Goal: Transaction & Acquisition: Purchase product/service

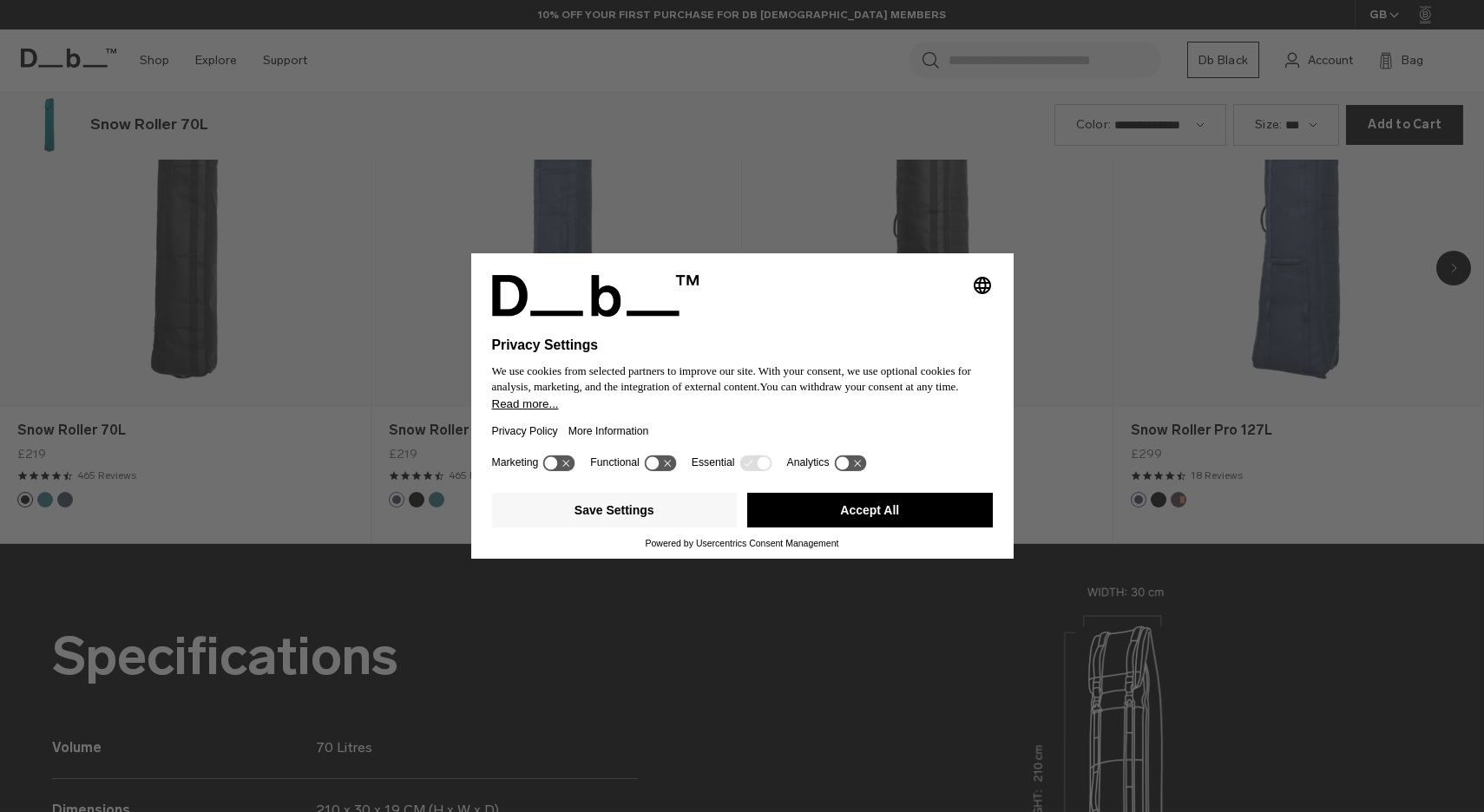
click at [845, 519] on button "Accept All" at bounding box center [870, 510] width 246 height 35
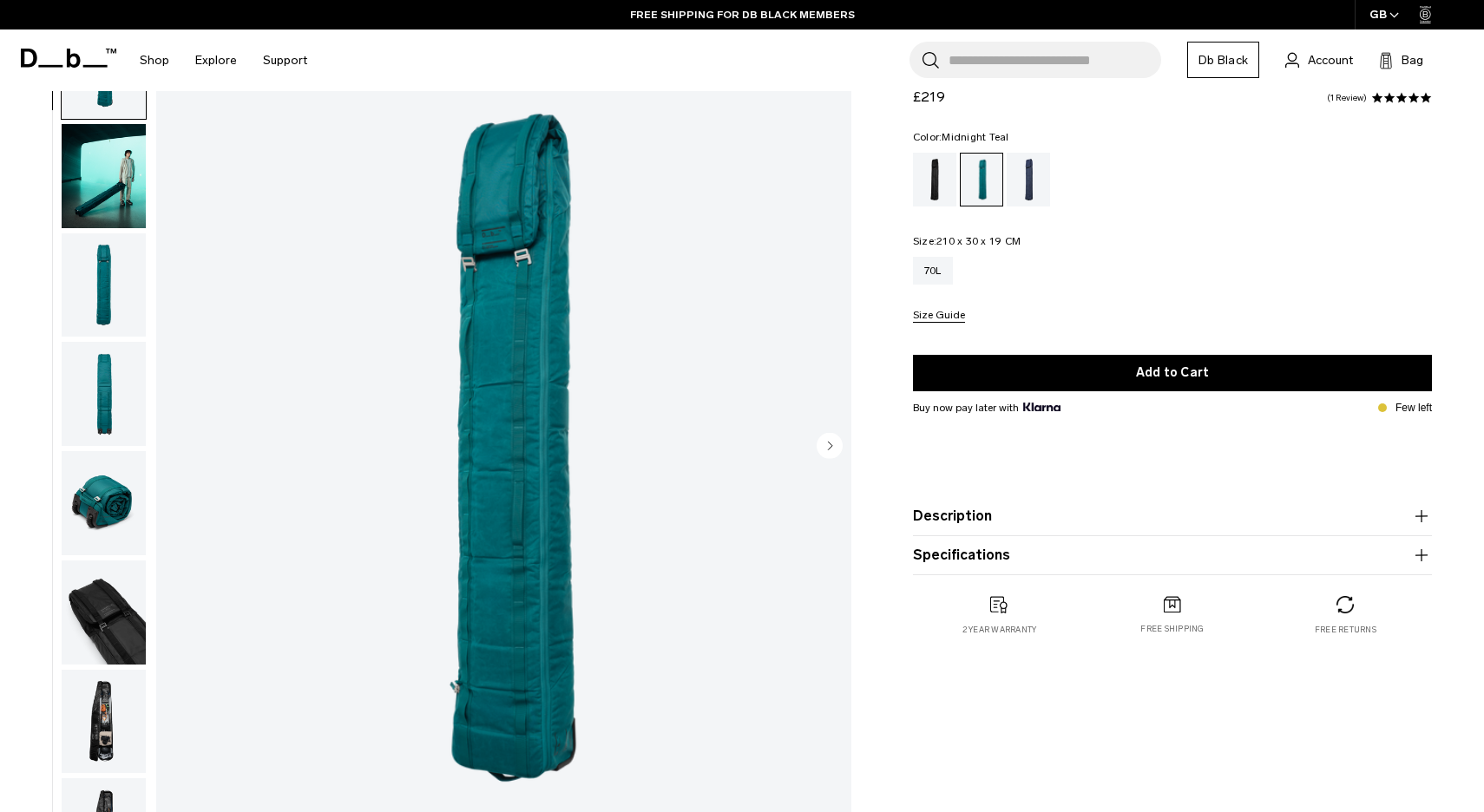
scroll to position [108, 0]
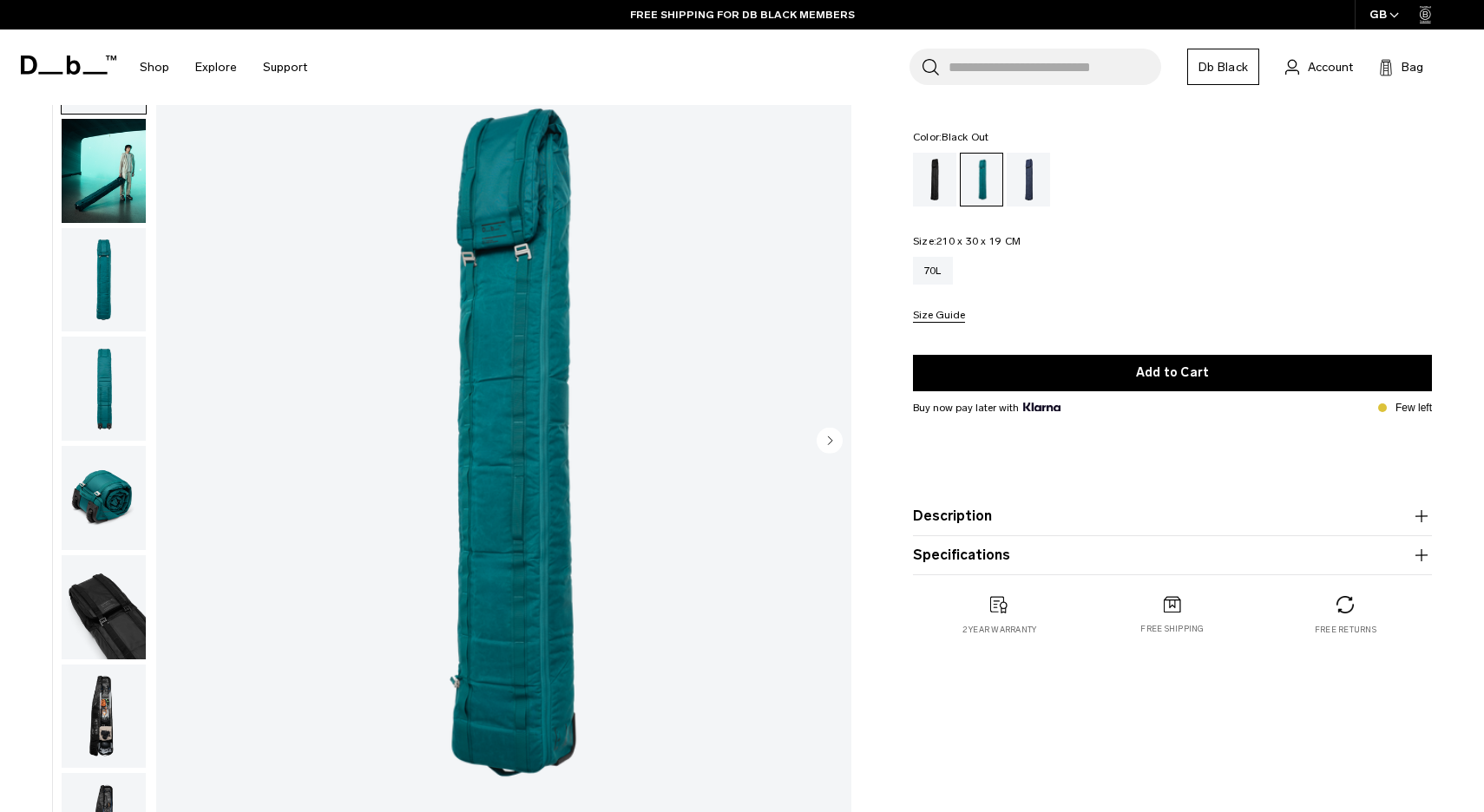
click at [938, 192] on div "Black Out" at bounding box center [935, 179] width 44 height 54
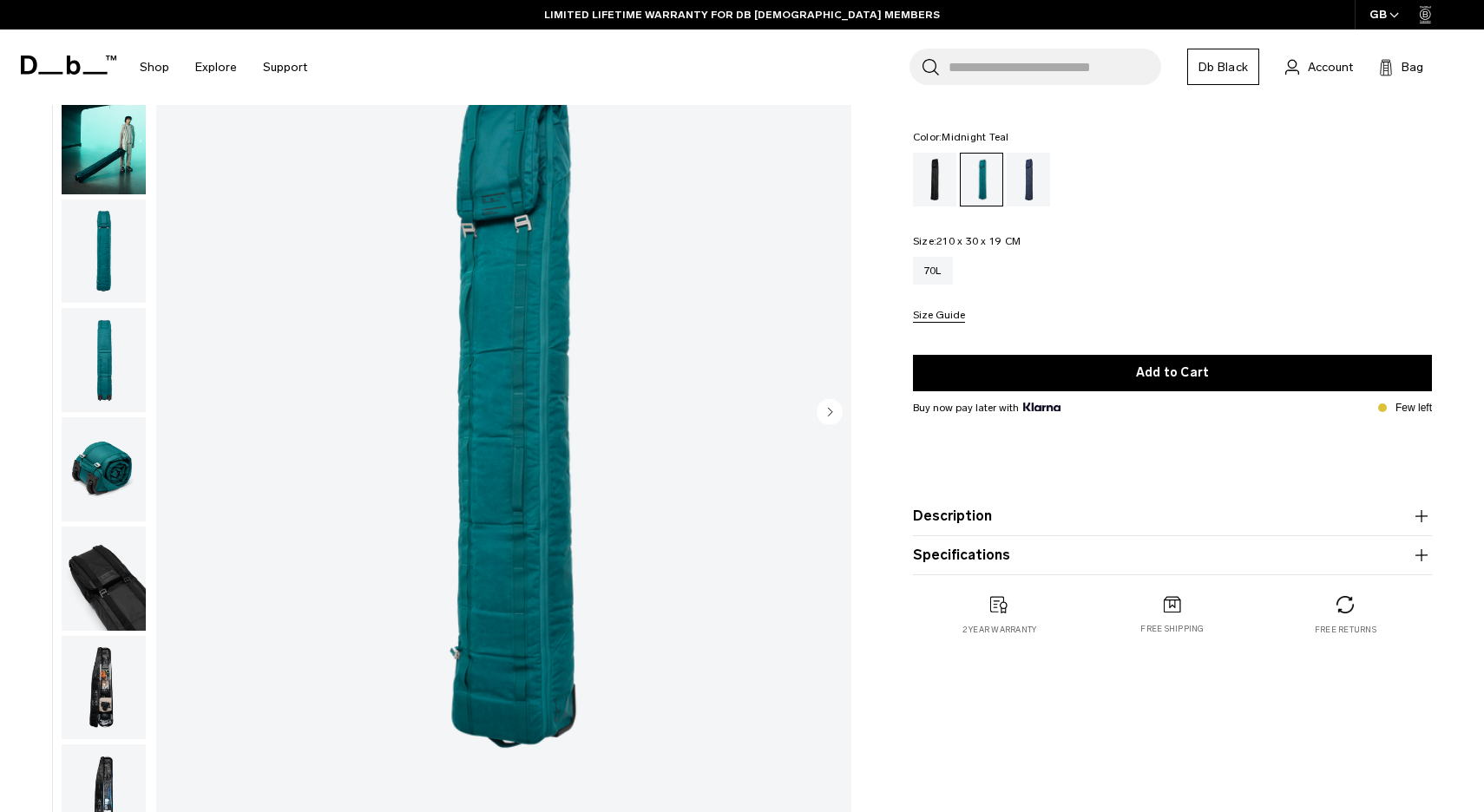
scroll to position [135, 0]
click at [938, 183] on div "Black Out" at bounding box center [935, 179] width 44 height 54
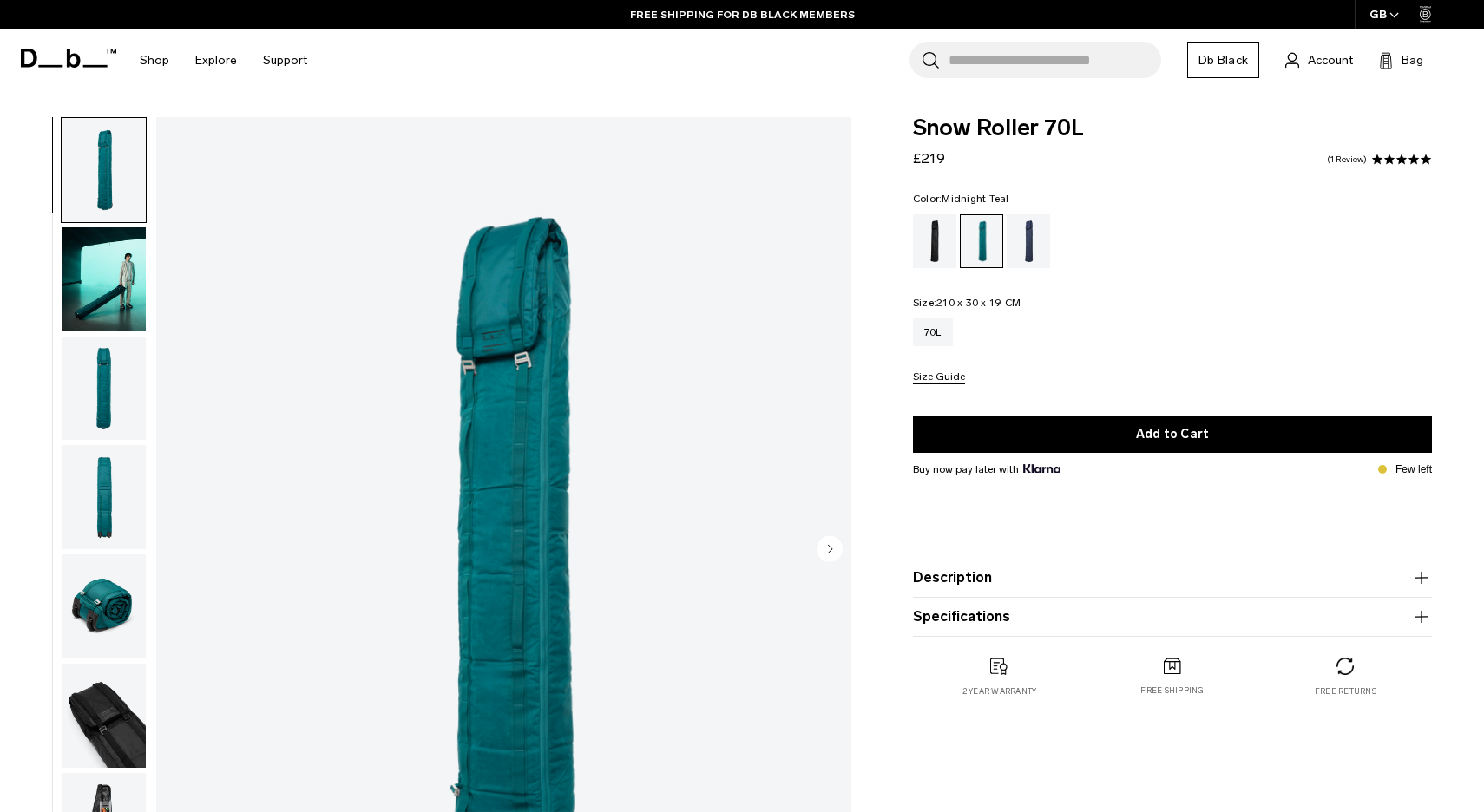
click at [115, 283] on img "button" at bounding box center [104, 278] width 84 height 104
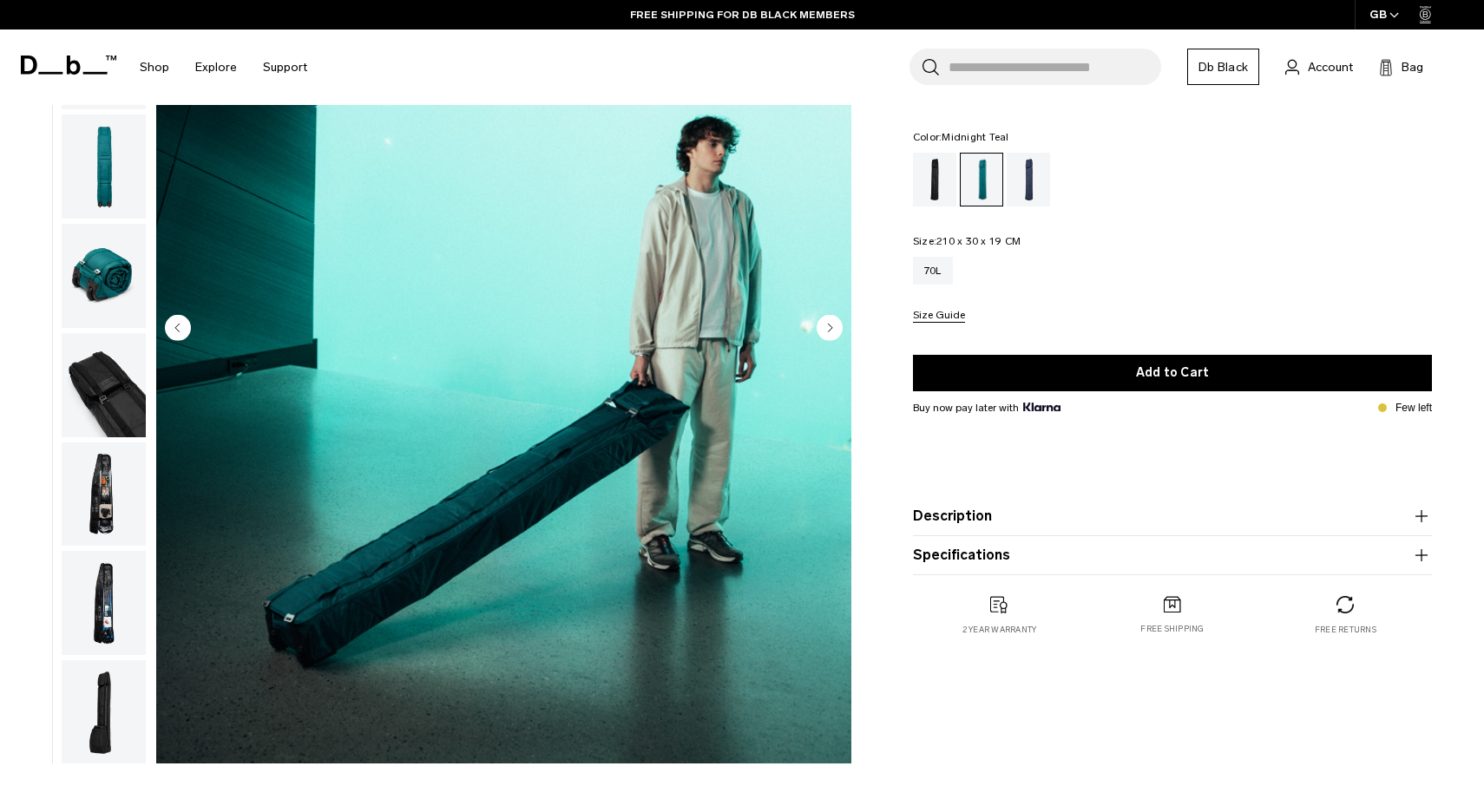
scroll to position [227, 0]
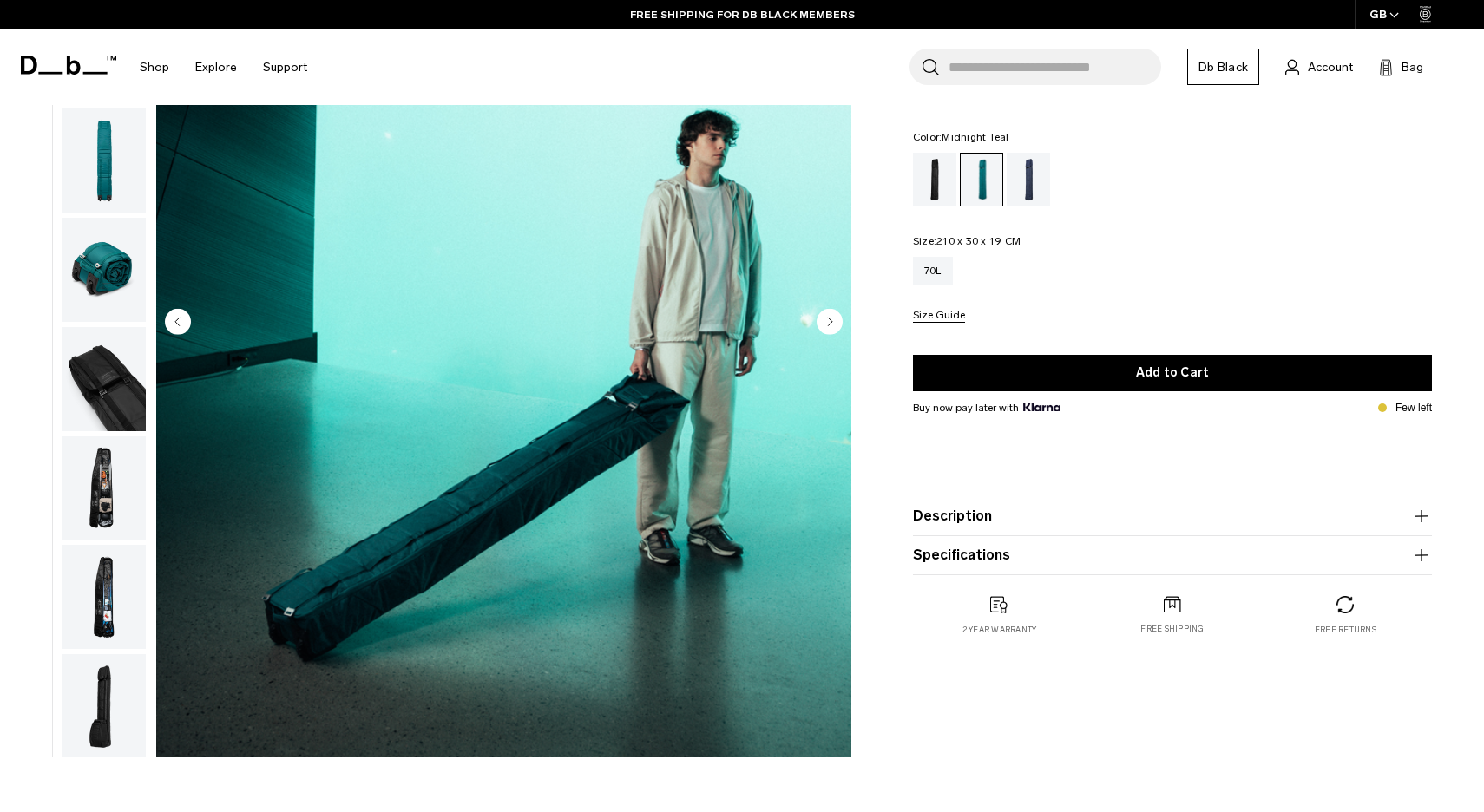
click at [826, 323] on circle "Next slide" at bounding box center [830, 322] width 26 height 26
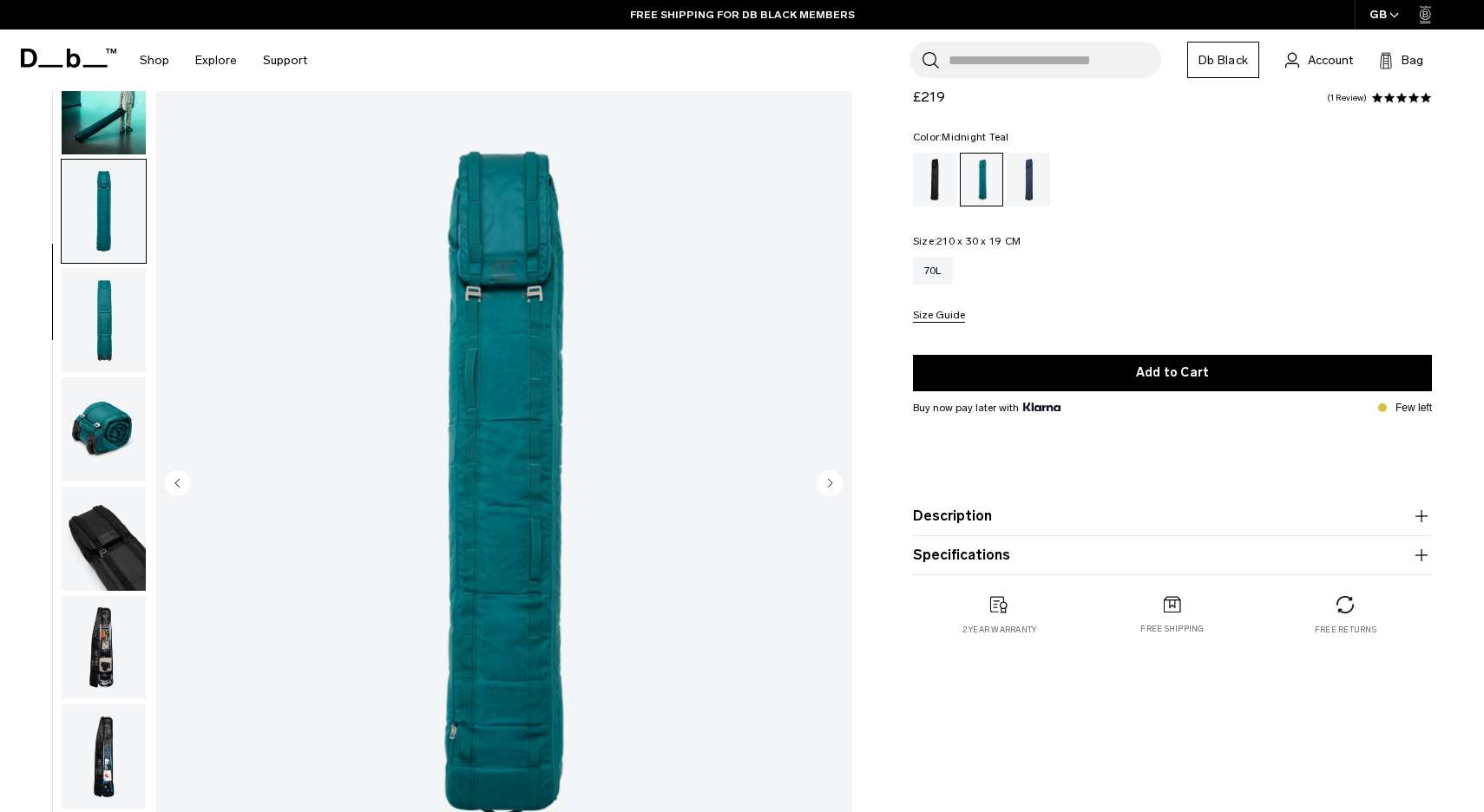
scroll to position [62, 0]
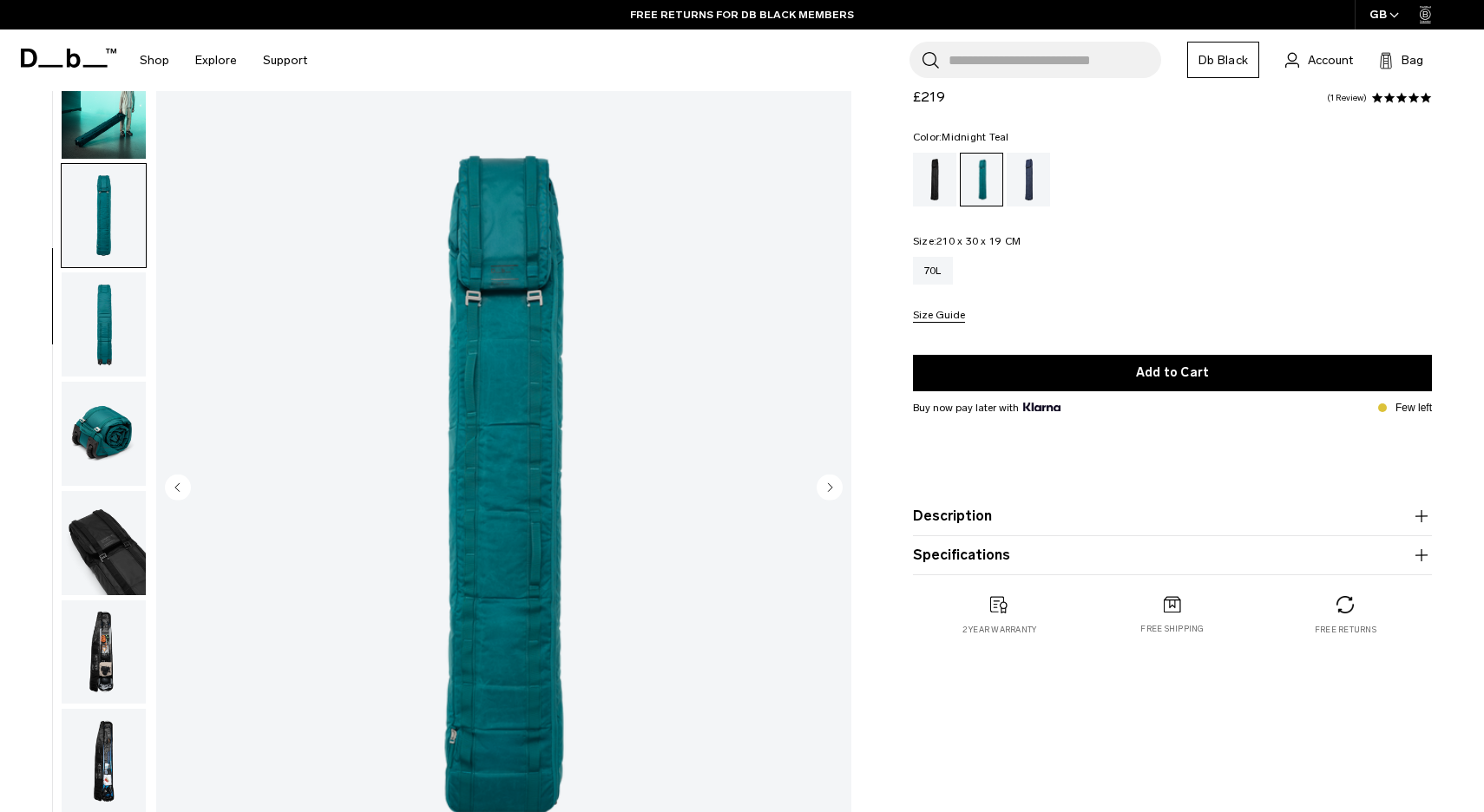
click at [832, 494] on circle "Next slide" at bounding box center [830, 488] width 26 height 26
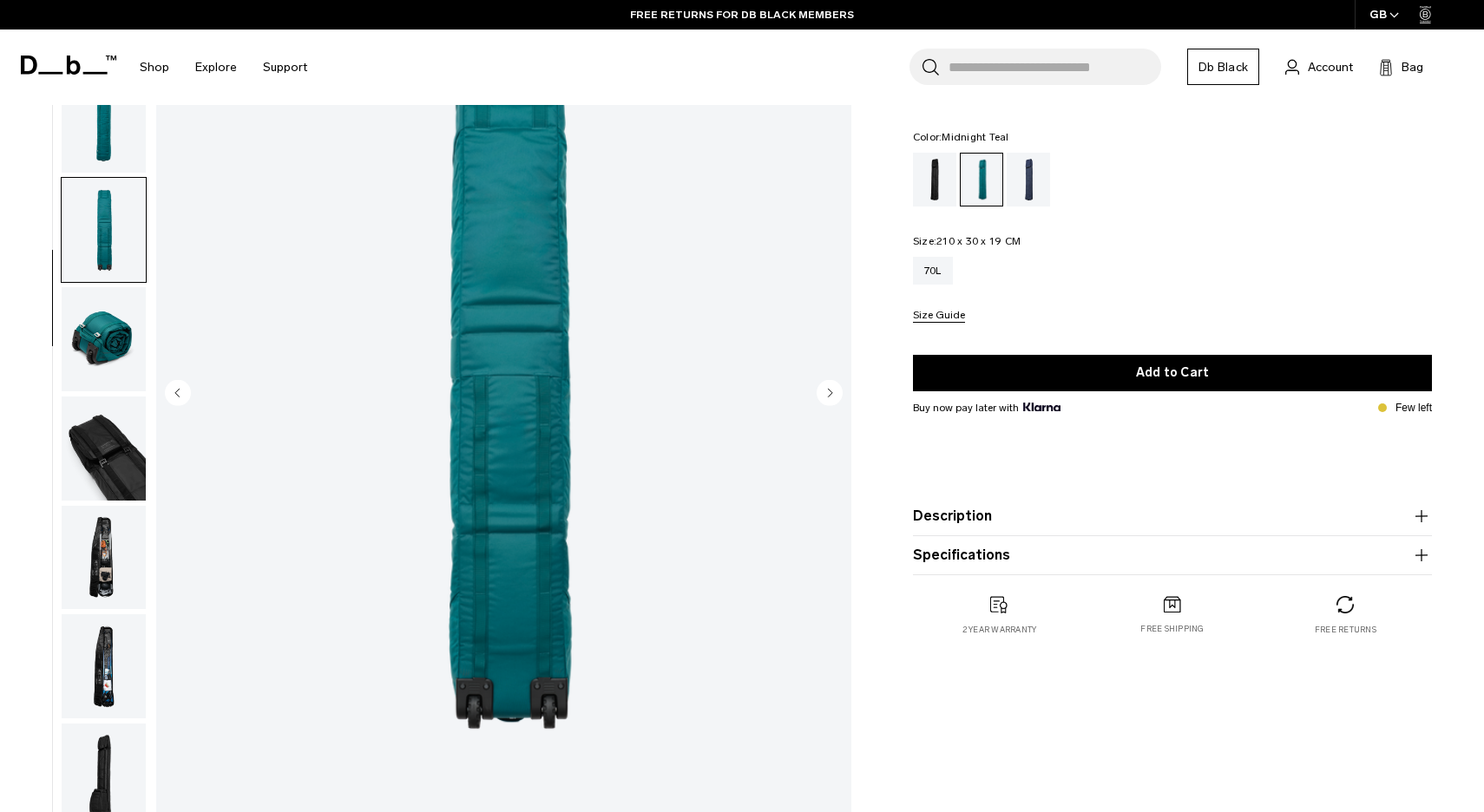
scroll to position [128, 0]
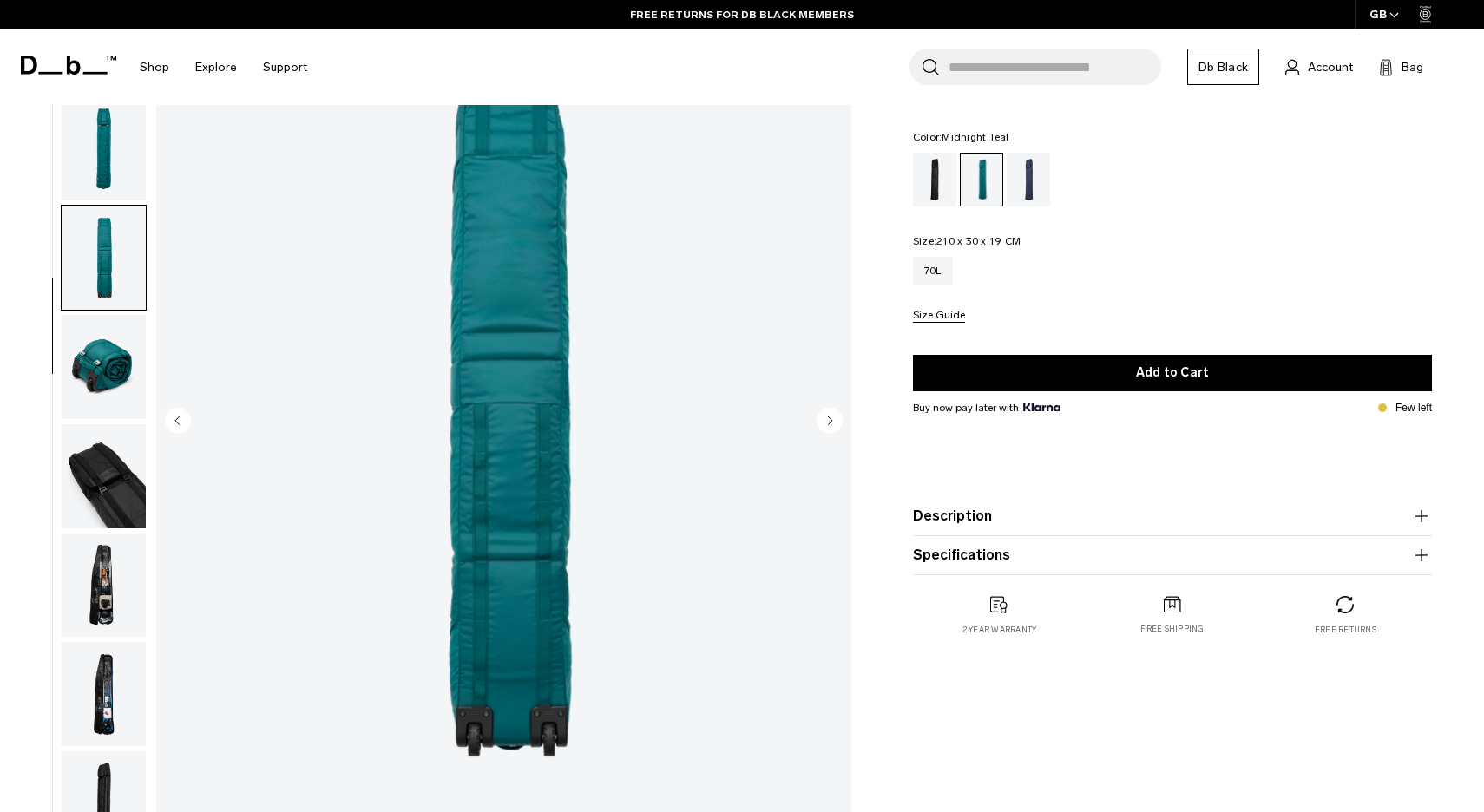
click at [833, 427] on circle "Next slide" at bounding box center [830, 421] width 26 height 26
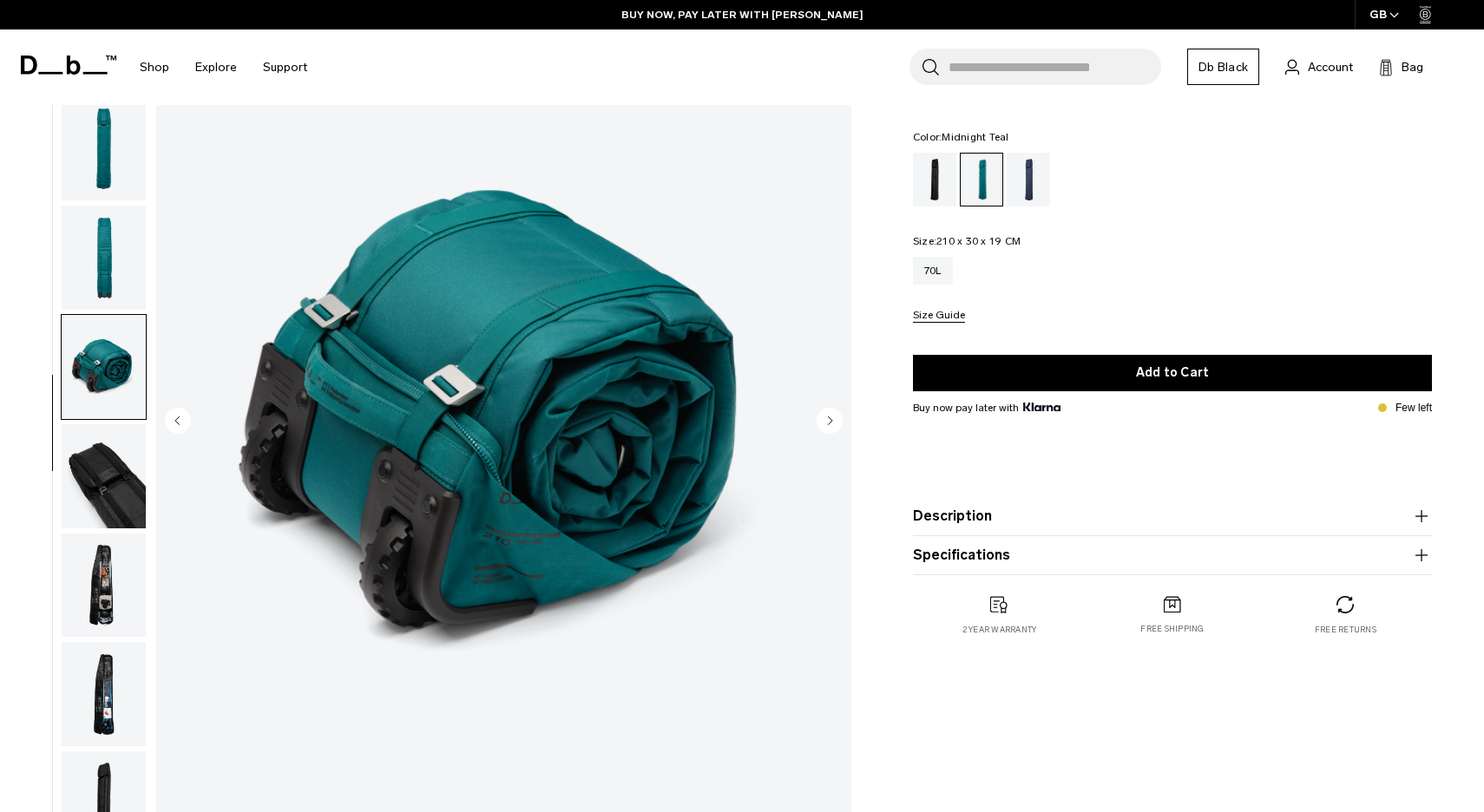
click at [826, 419] on circle "Next slide" at bounding box center [830, 421] width 26 height 26
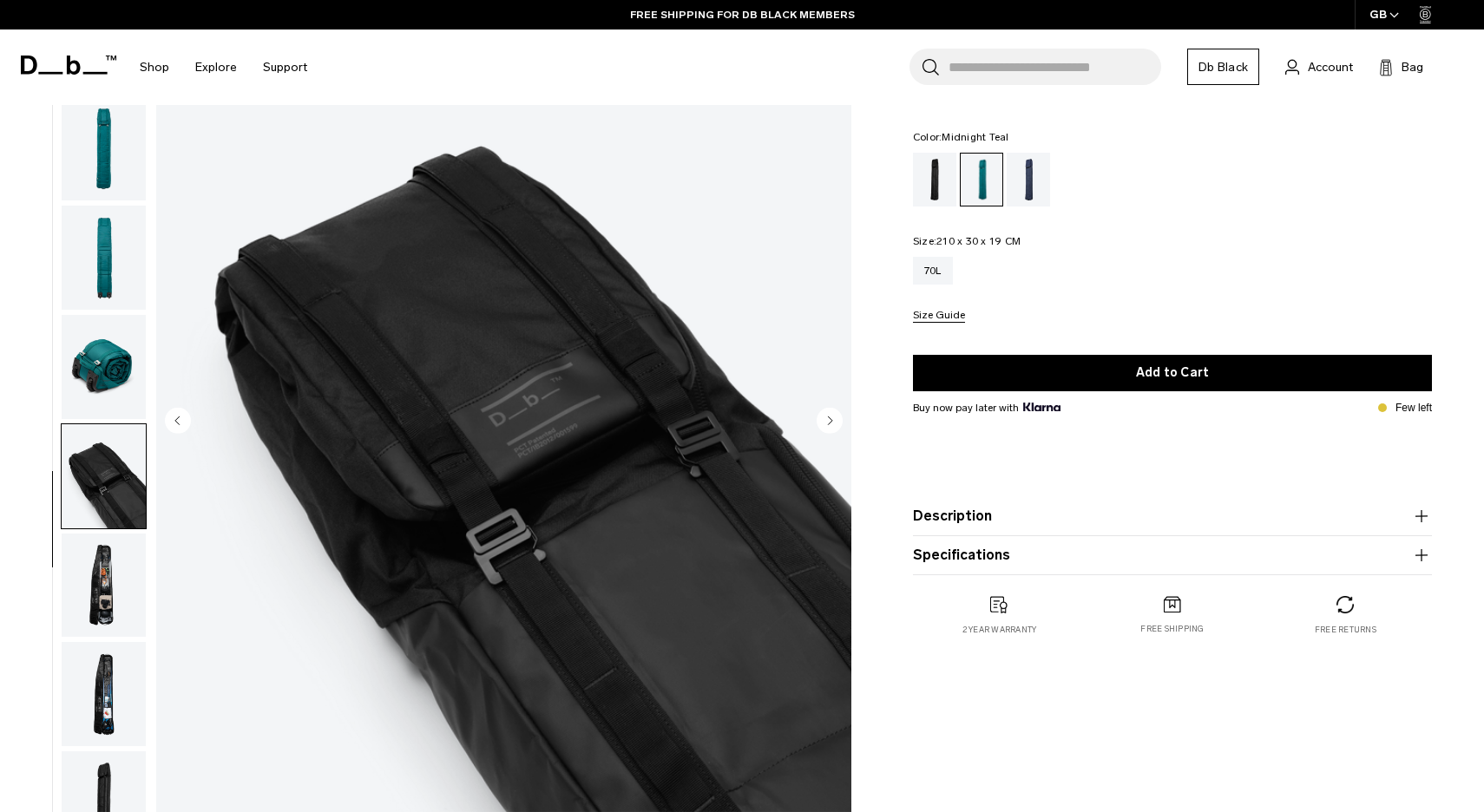
click at [110, 147] on img "button" at bounding box center [104, 149] width 84 height 104
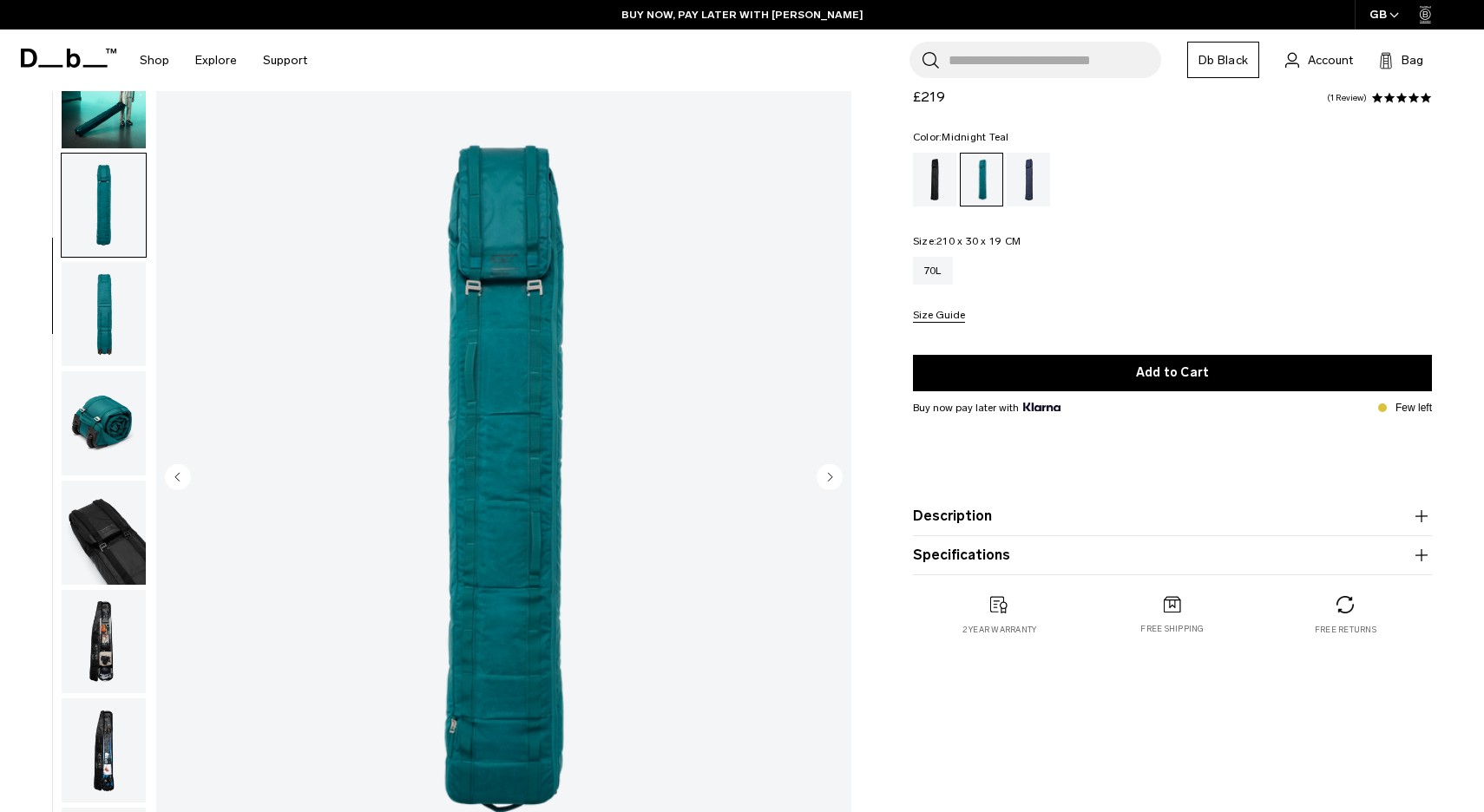
scroll to position [84, 0]
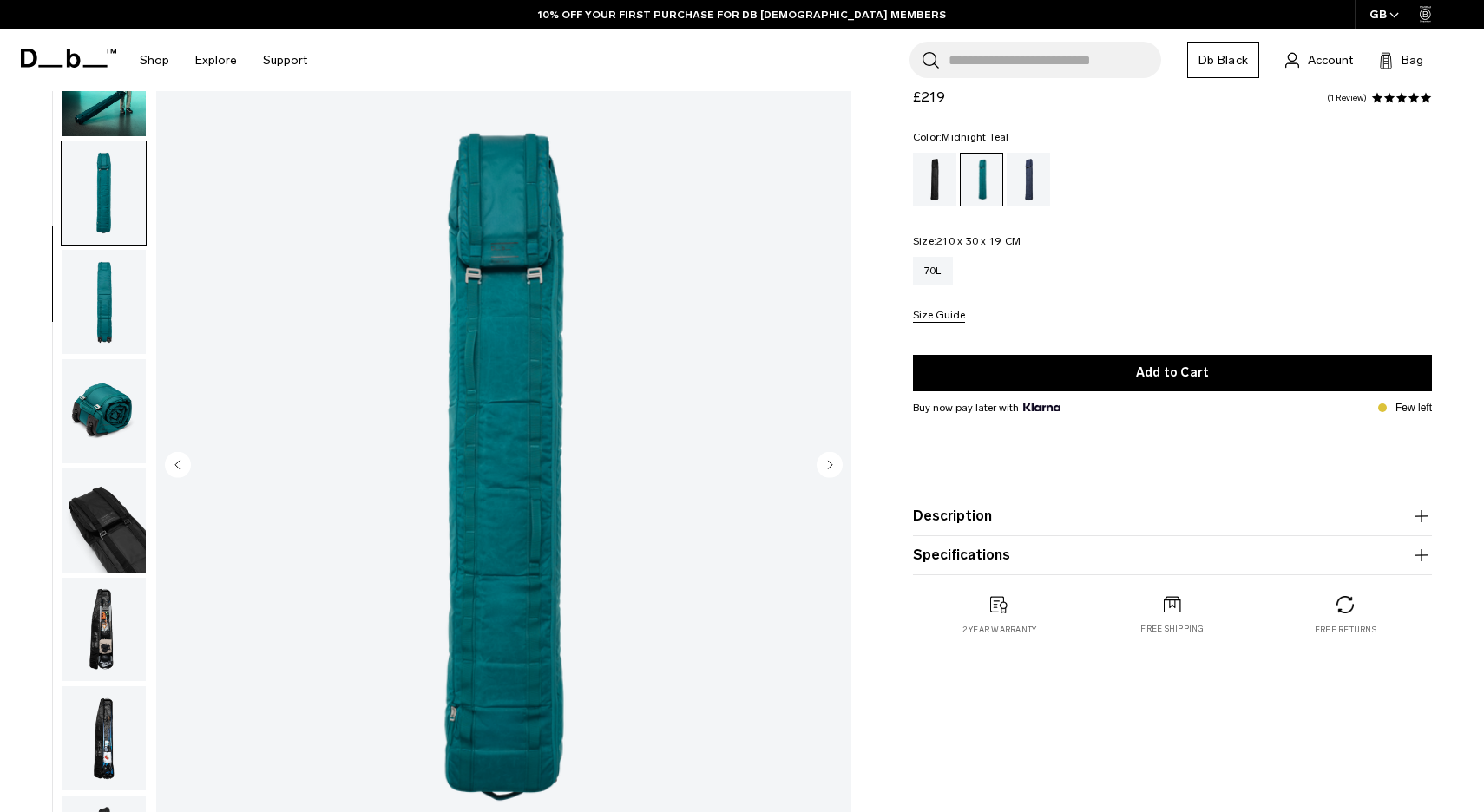
click at [110, 632] on img "button" at bounding box center [104, 630] width 84 height 104
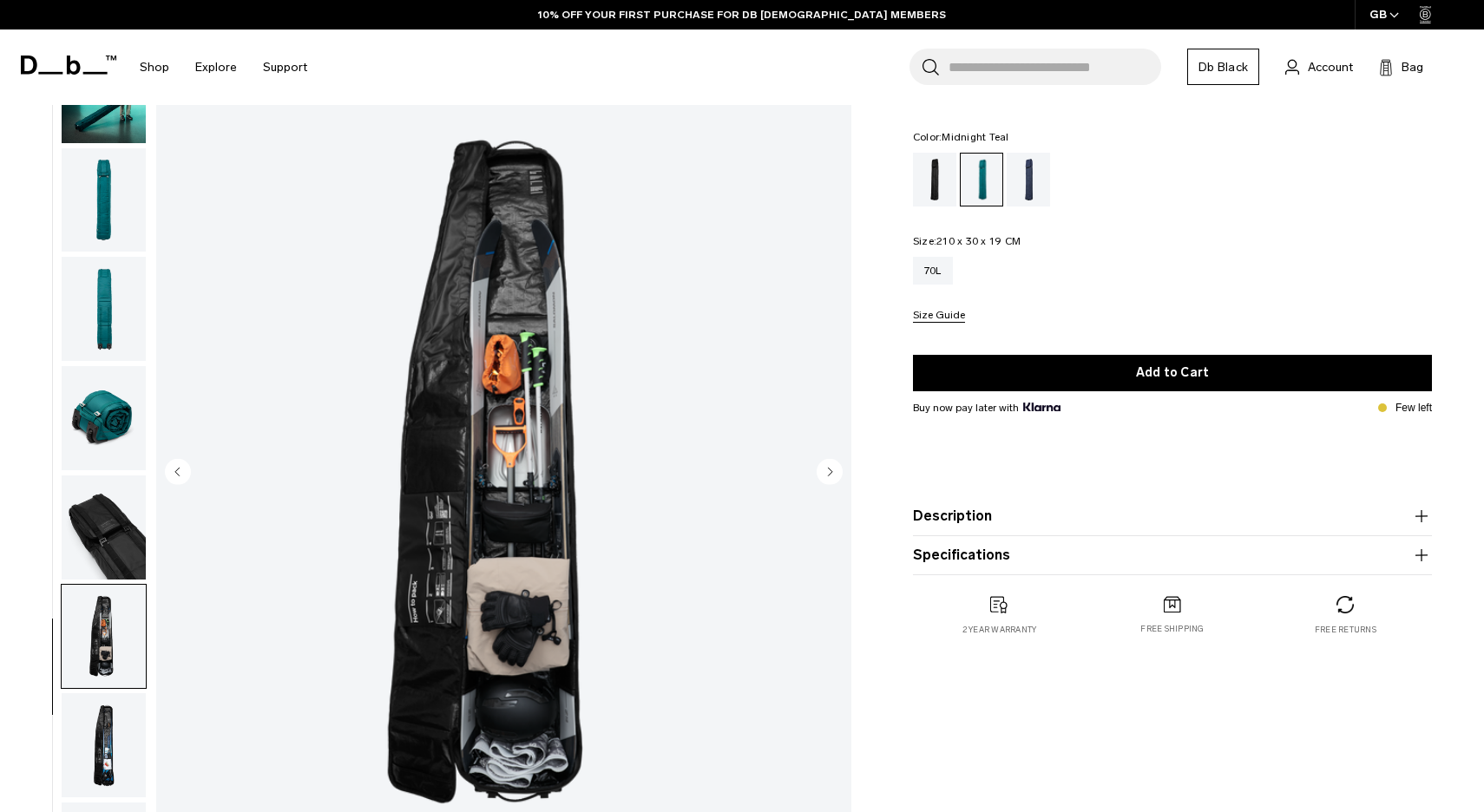
scroll to position [67, 0]
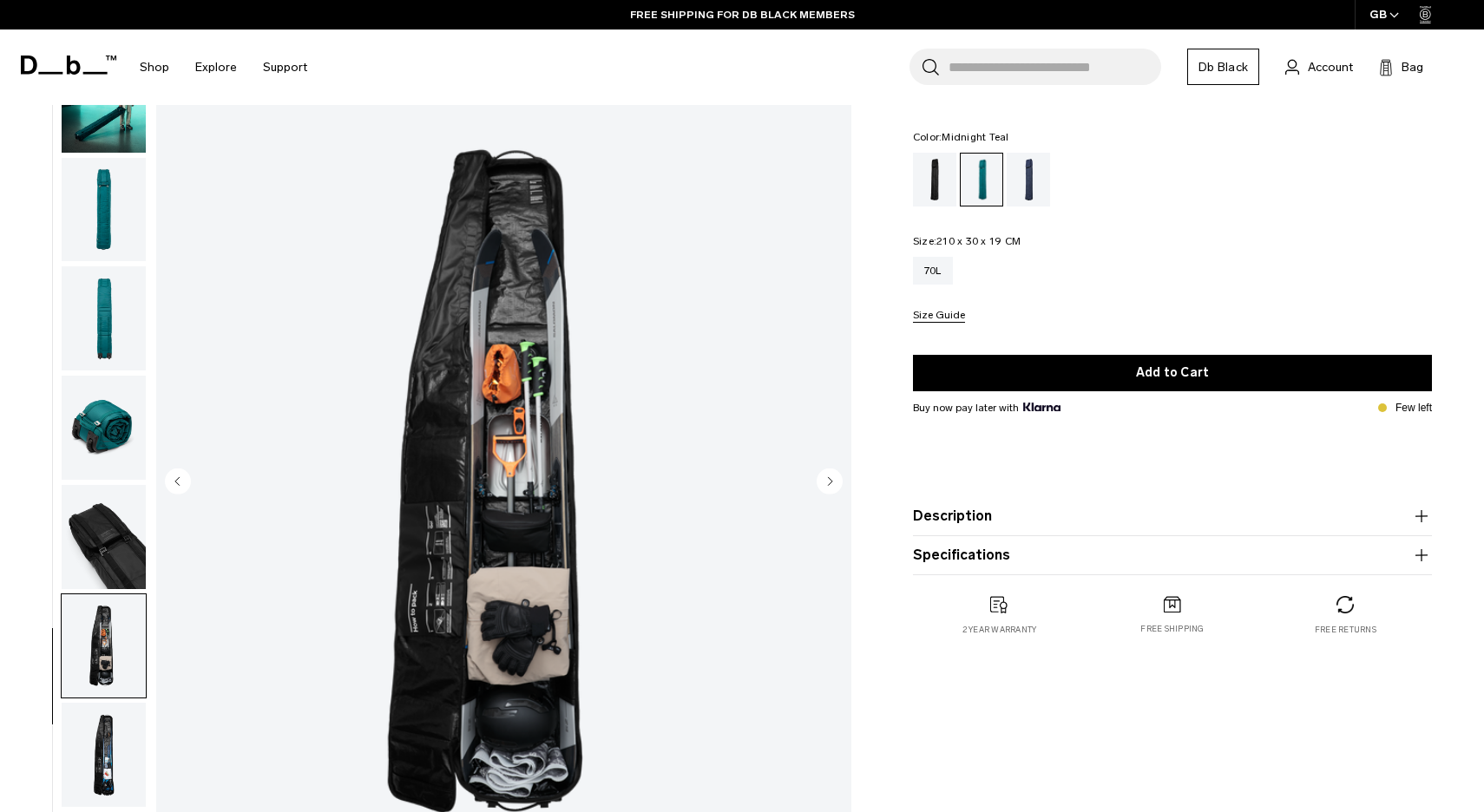
click at [116, 744] on img "button" at bounding box center [104, 754] width 84 height 104
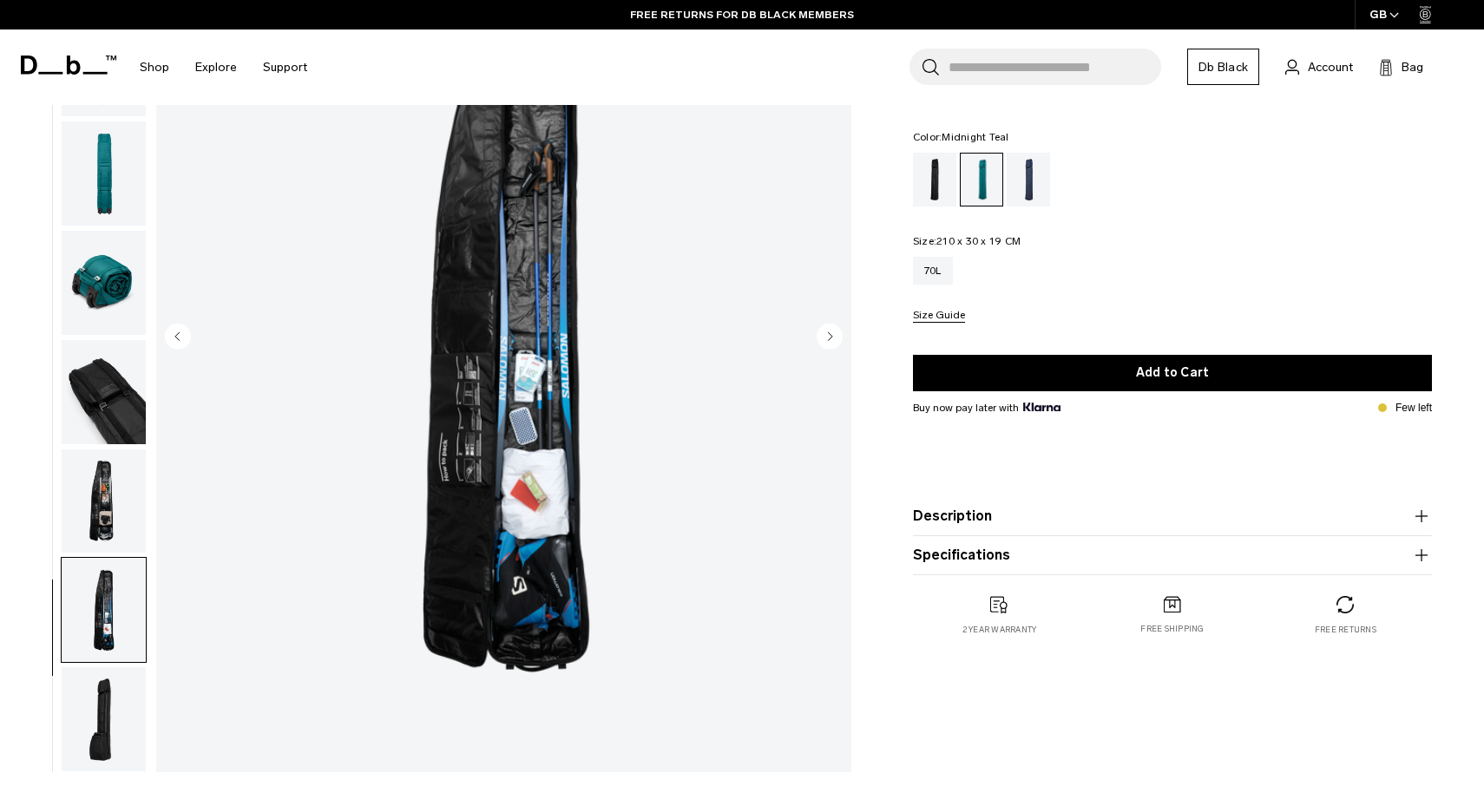
scroll to position [223, 0]
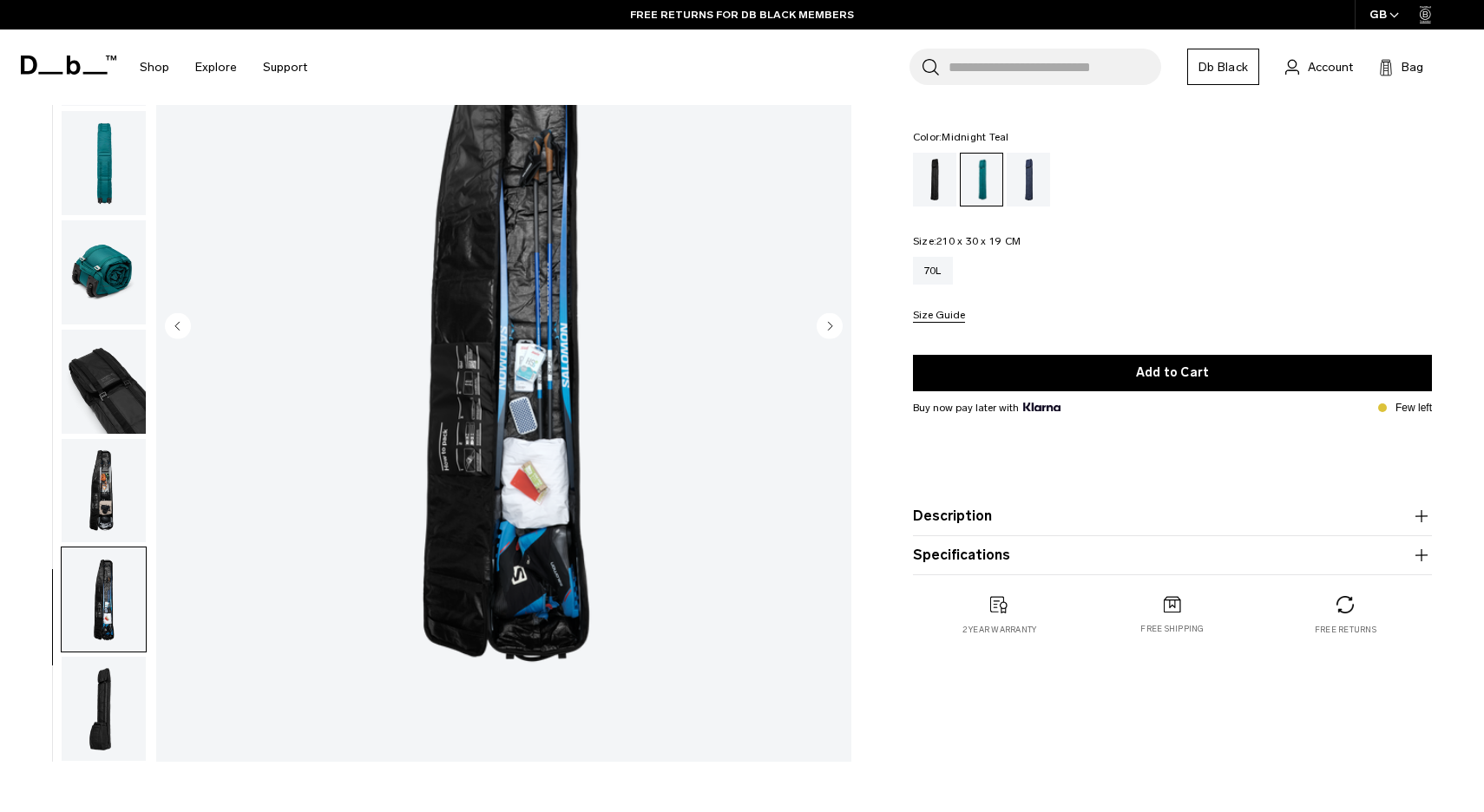
click at [107, 704] on img "button" at bounding box center [104, 708] width 84 height 104
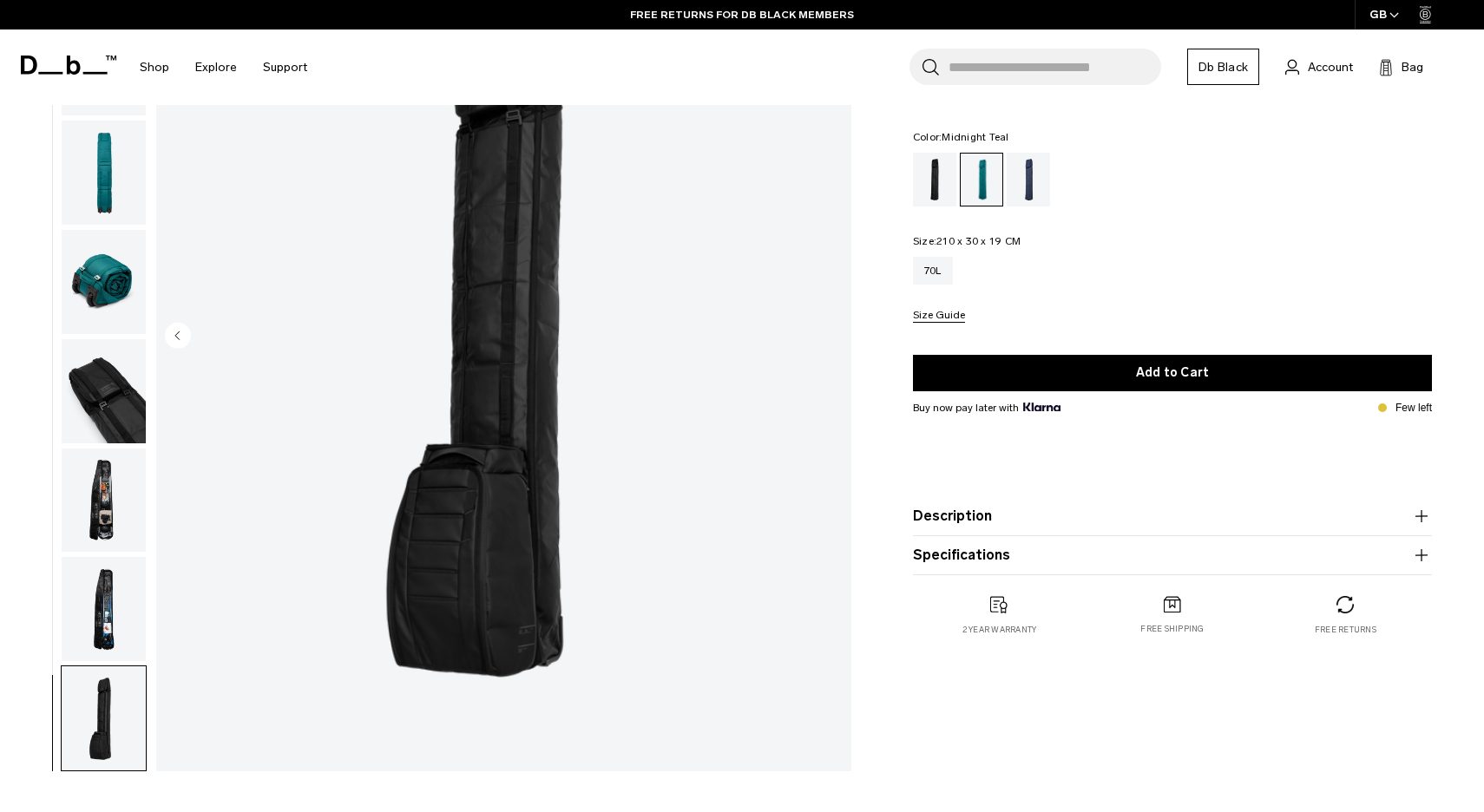
scroll to position [207, 0]
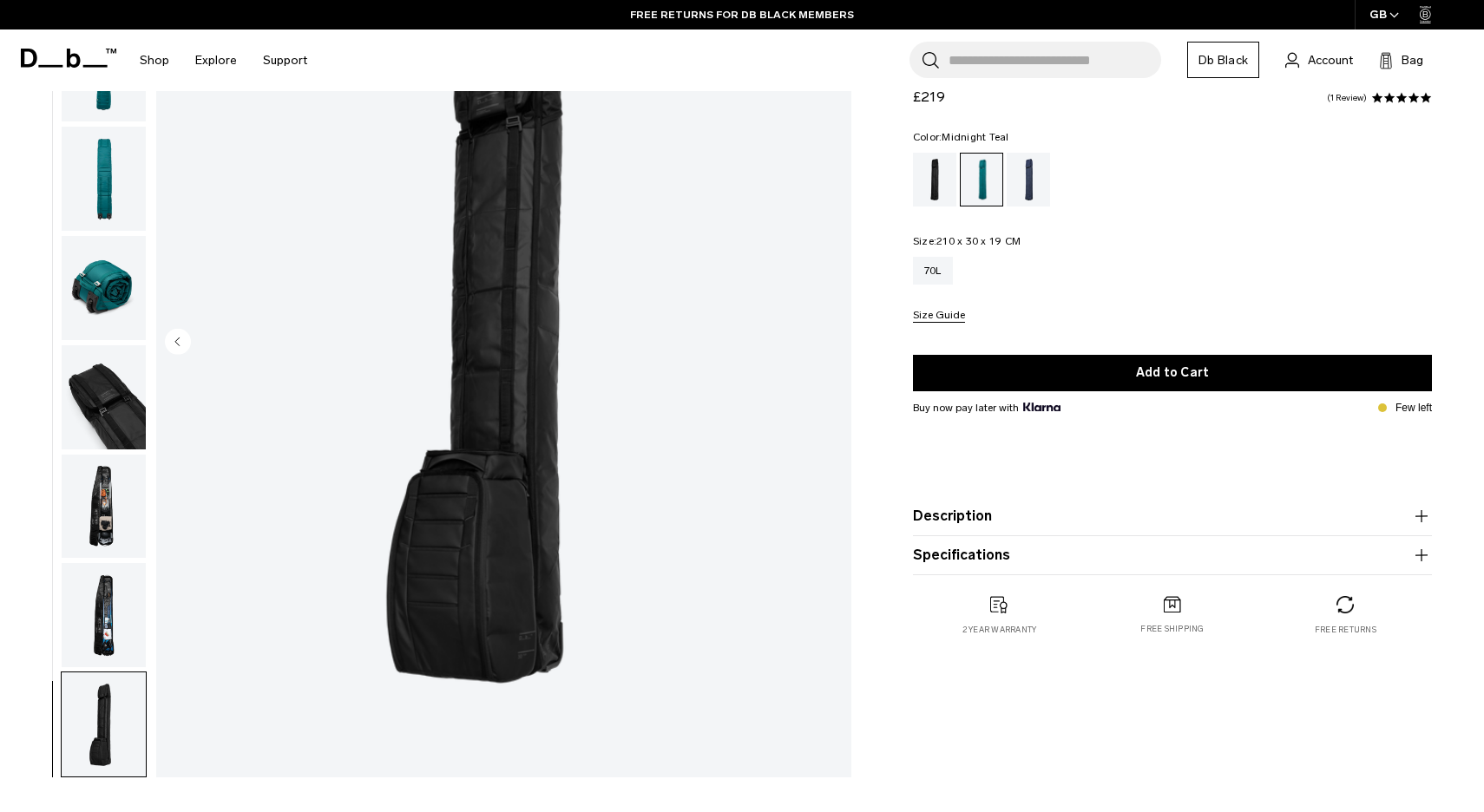
click at [109, 627] on img "button" at bounding box center [104, 615] width 84 height 104
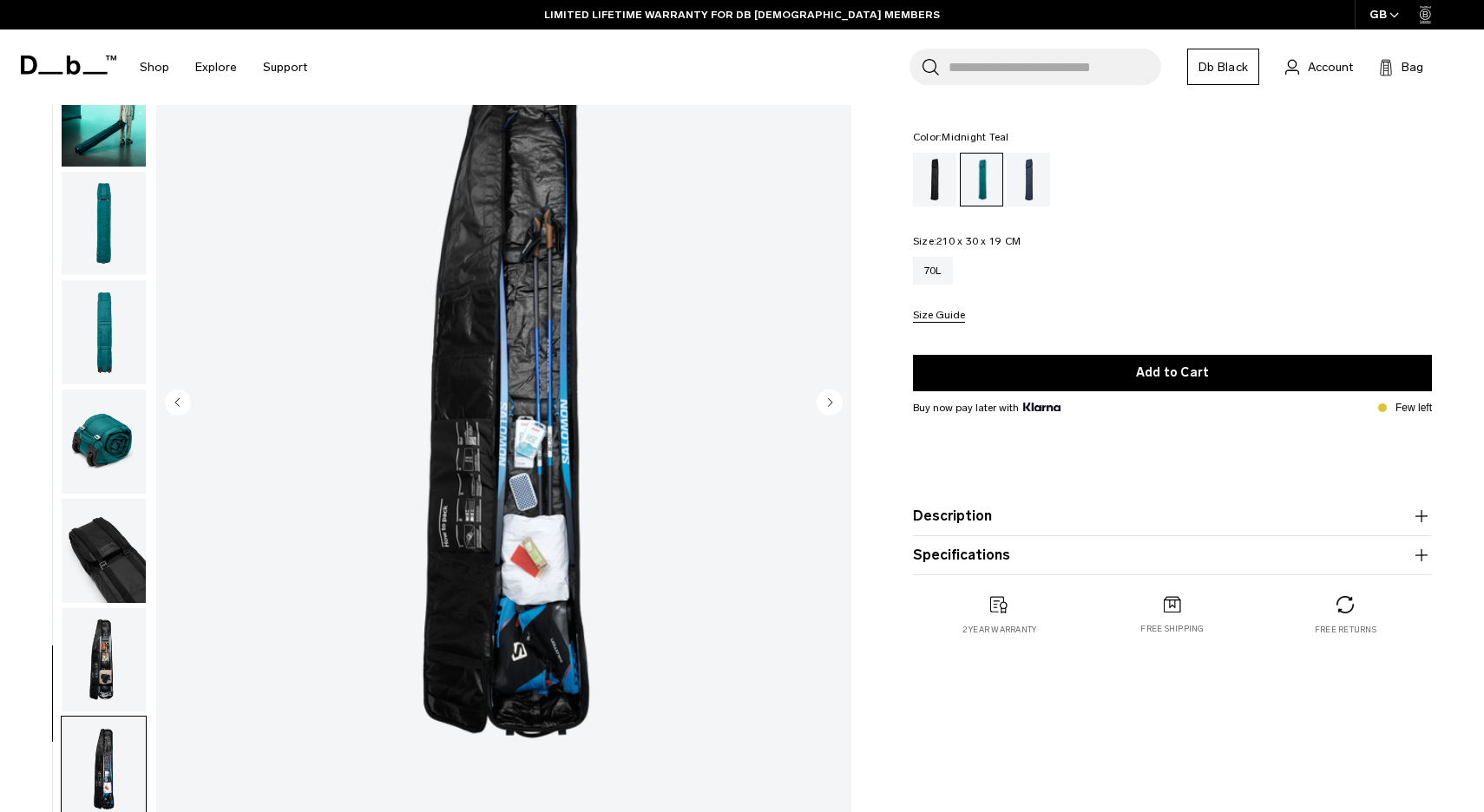
scroll to position [150, 0]
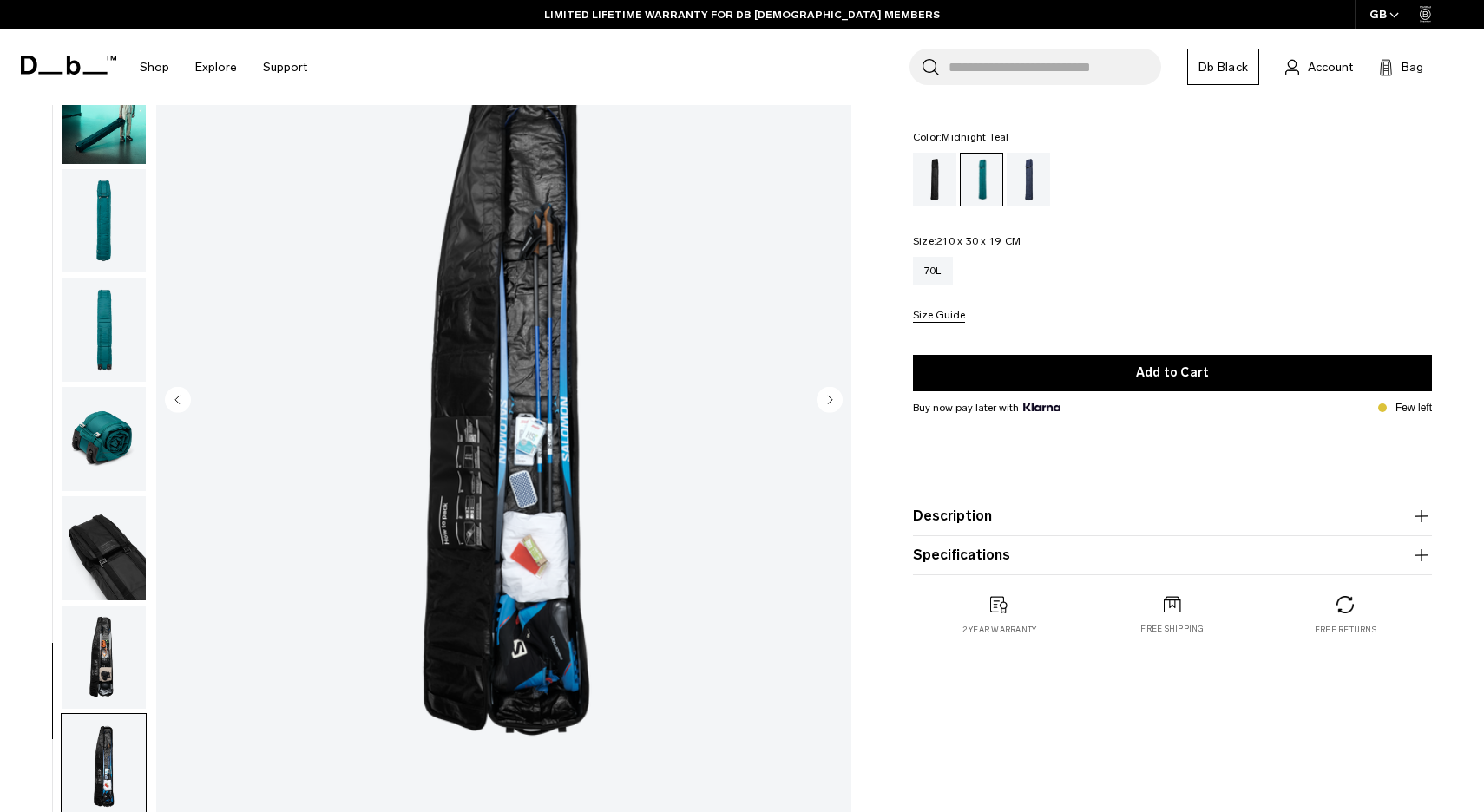
click at [118, 677] on img "button" at bounding box center [104, 657] width 84 height 104
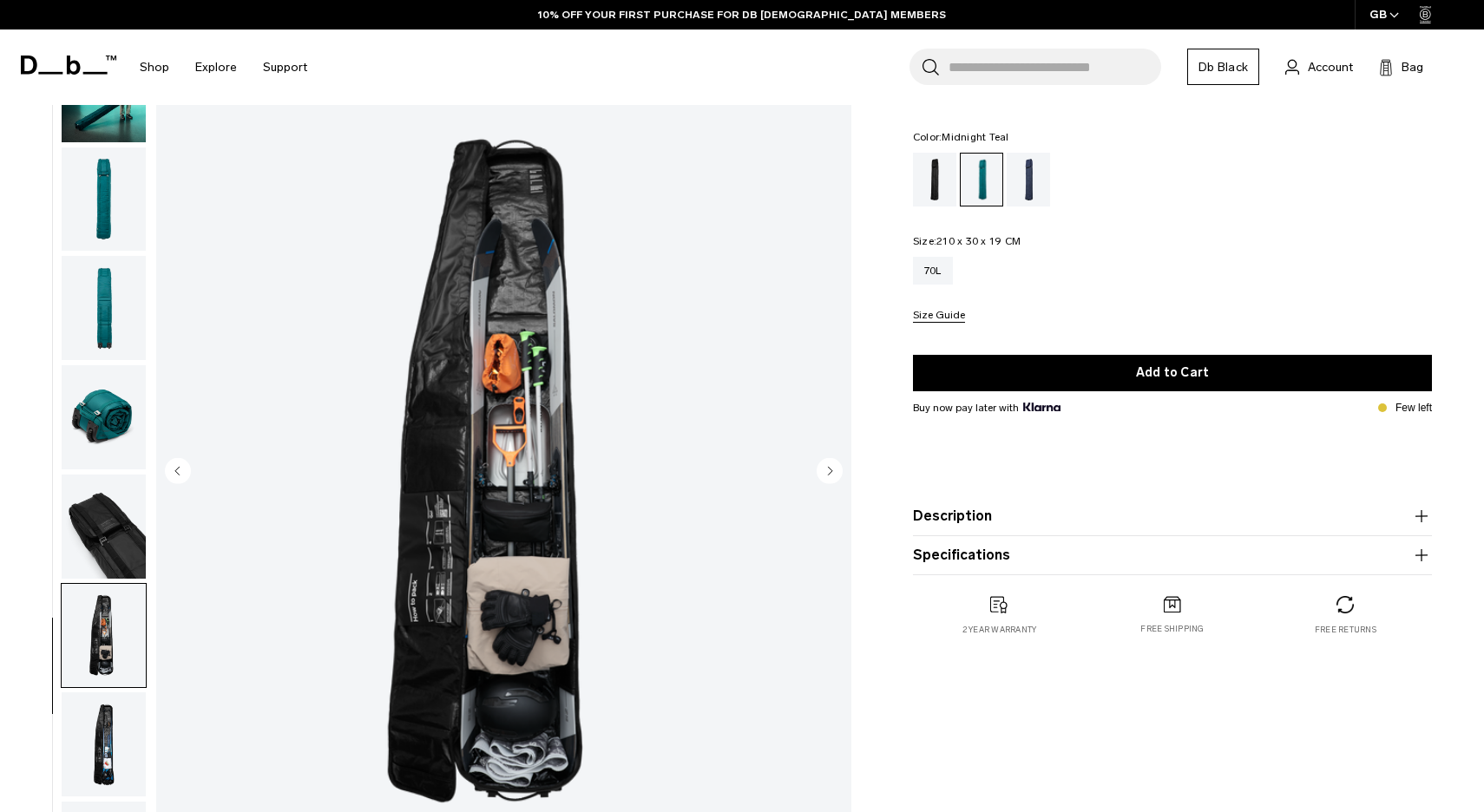
scroll to position [48, 0]
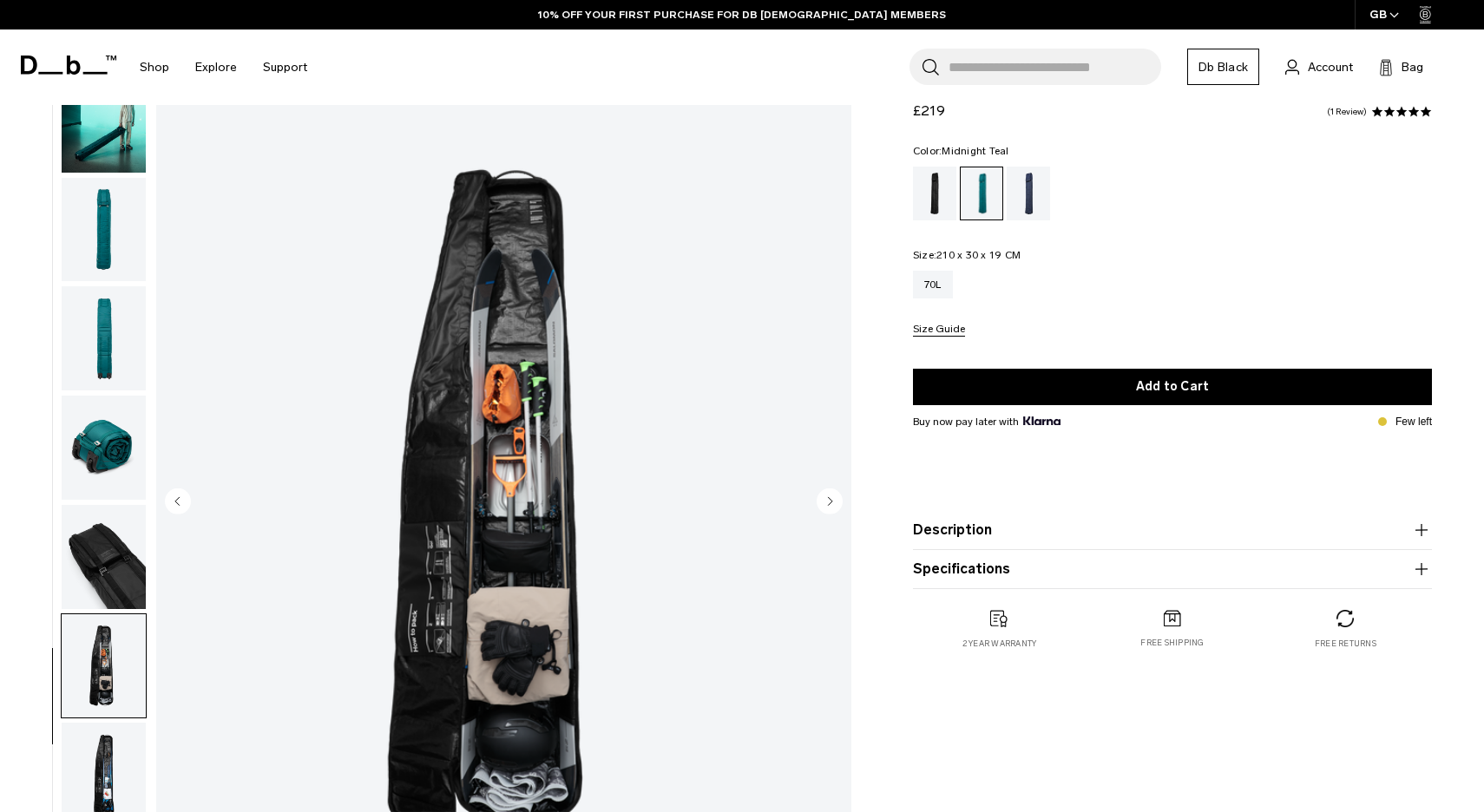
click at [107, 442] on img "button" at bounding box center [104, 448] width 84 height 104
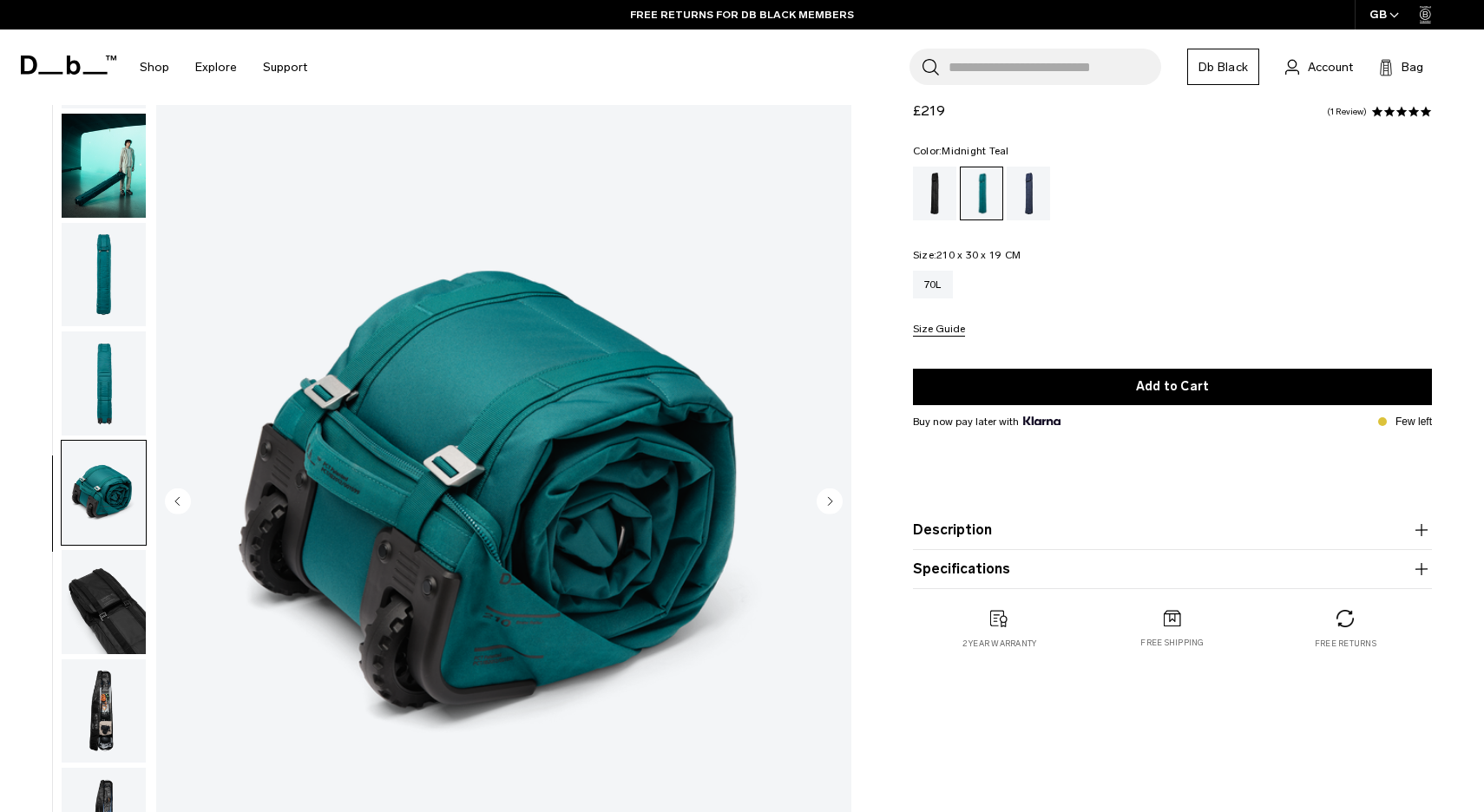
scroll to position [69, 0]
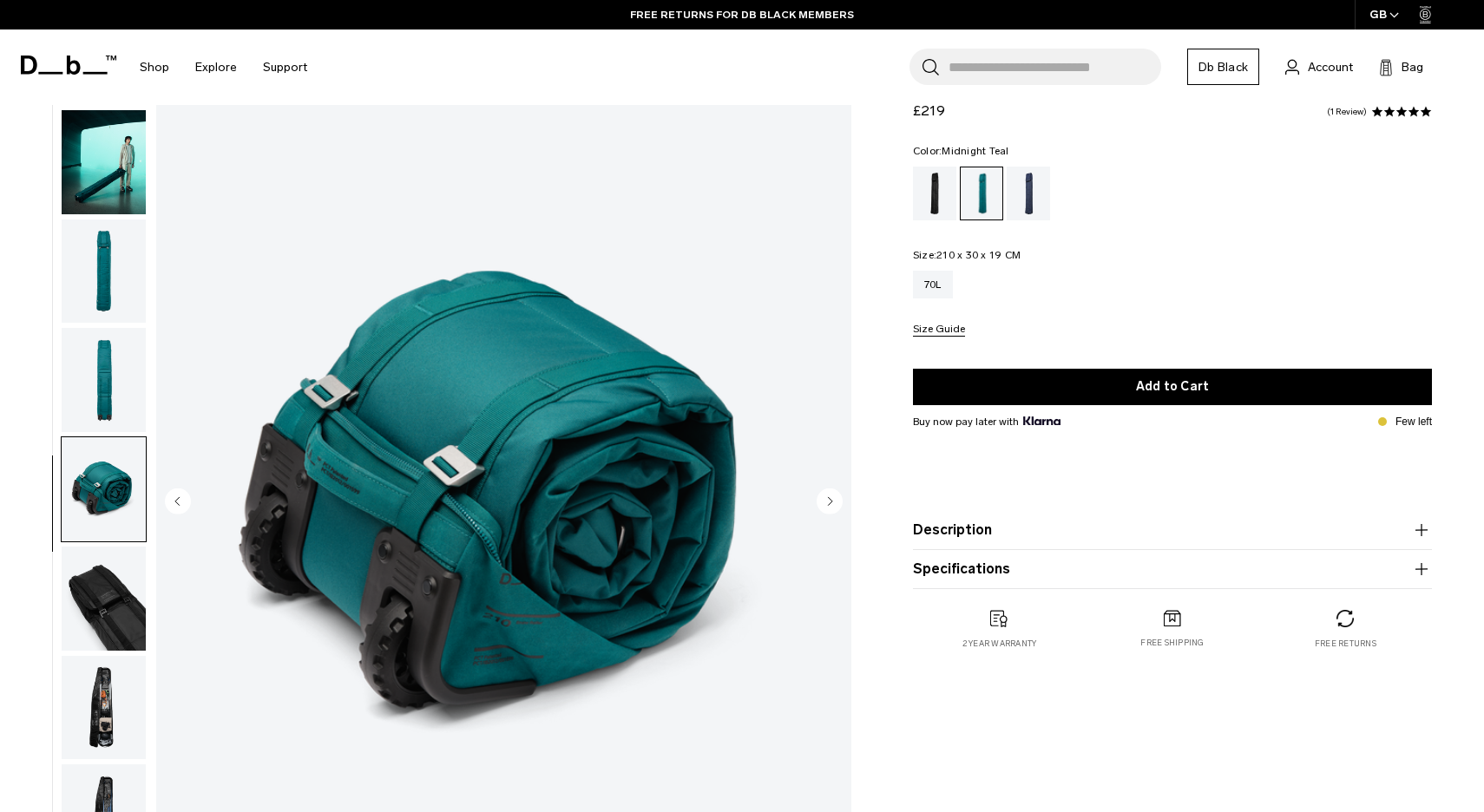
click at [106, 263] on img "button" at bounding box center [104, 271] width 84 height 104
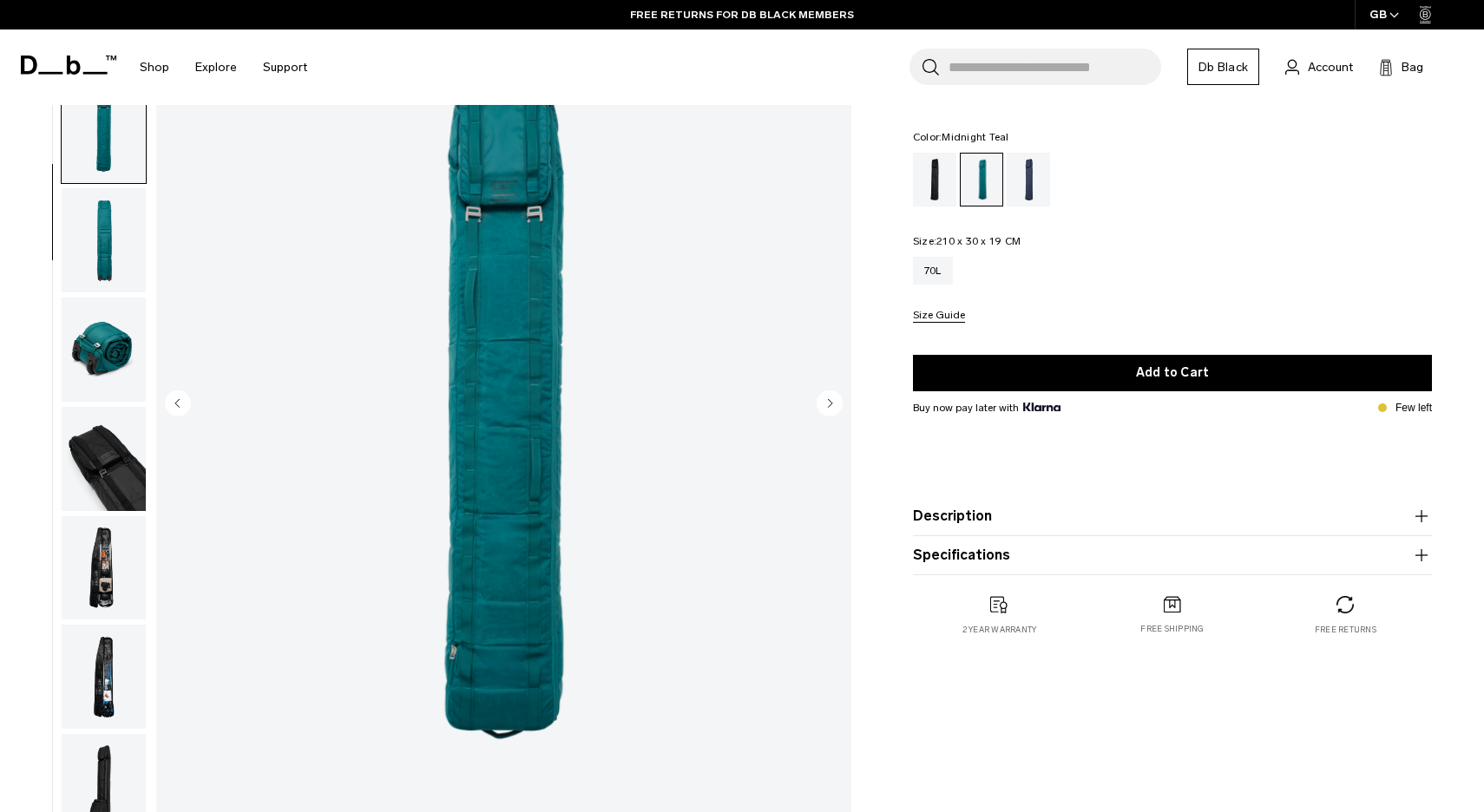
scroll to position [146, 0]
click at [118, 345] on img "button" at bounding box center [104, 349] width 84 height 104
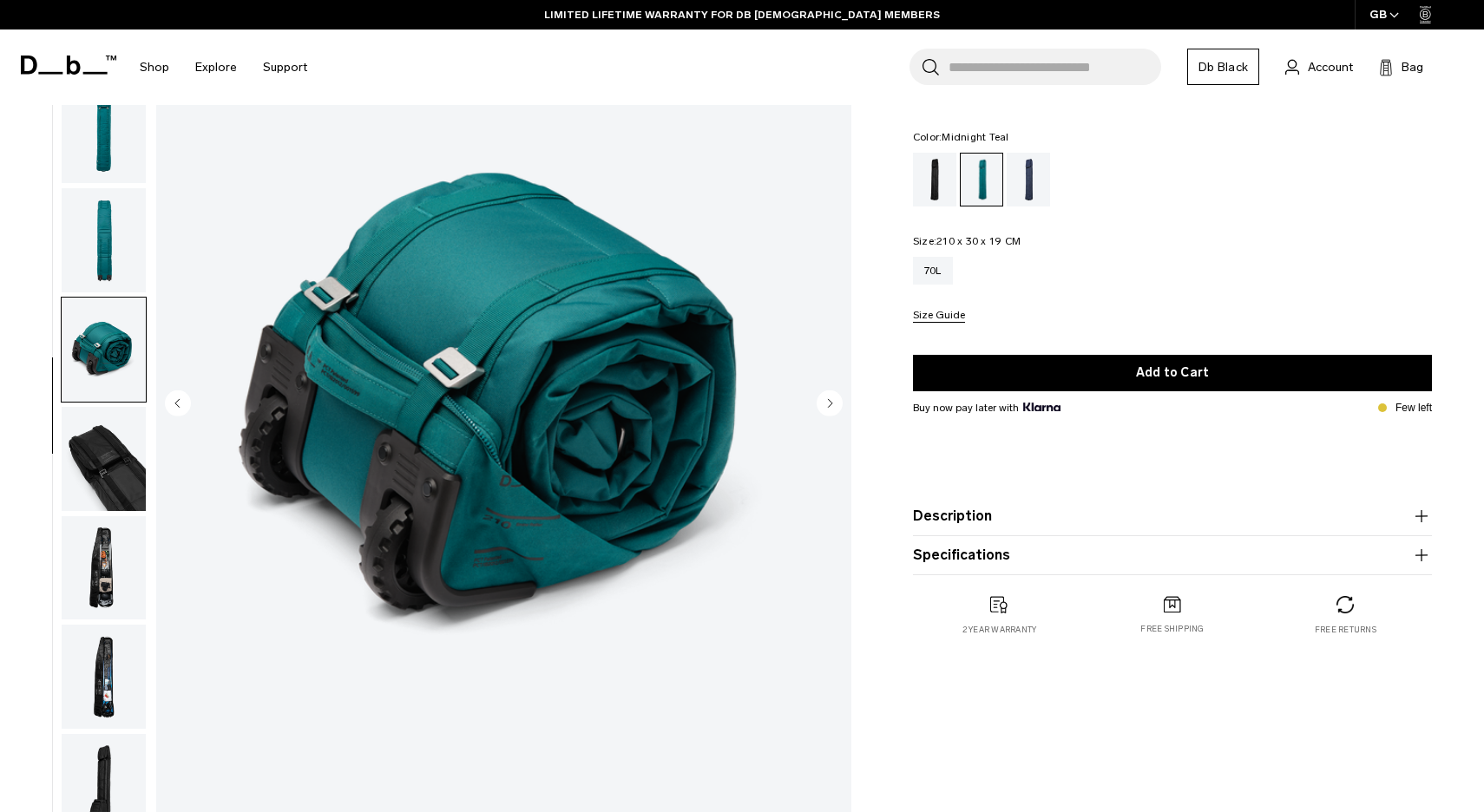
click at [107, 230] on img "button" at bounding box center [104, 240] width 84 height 104
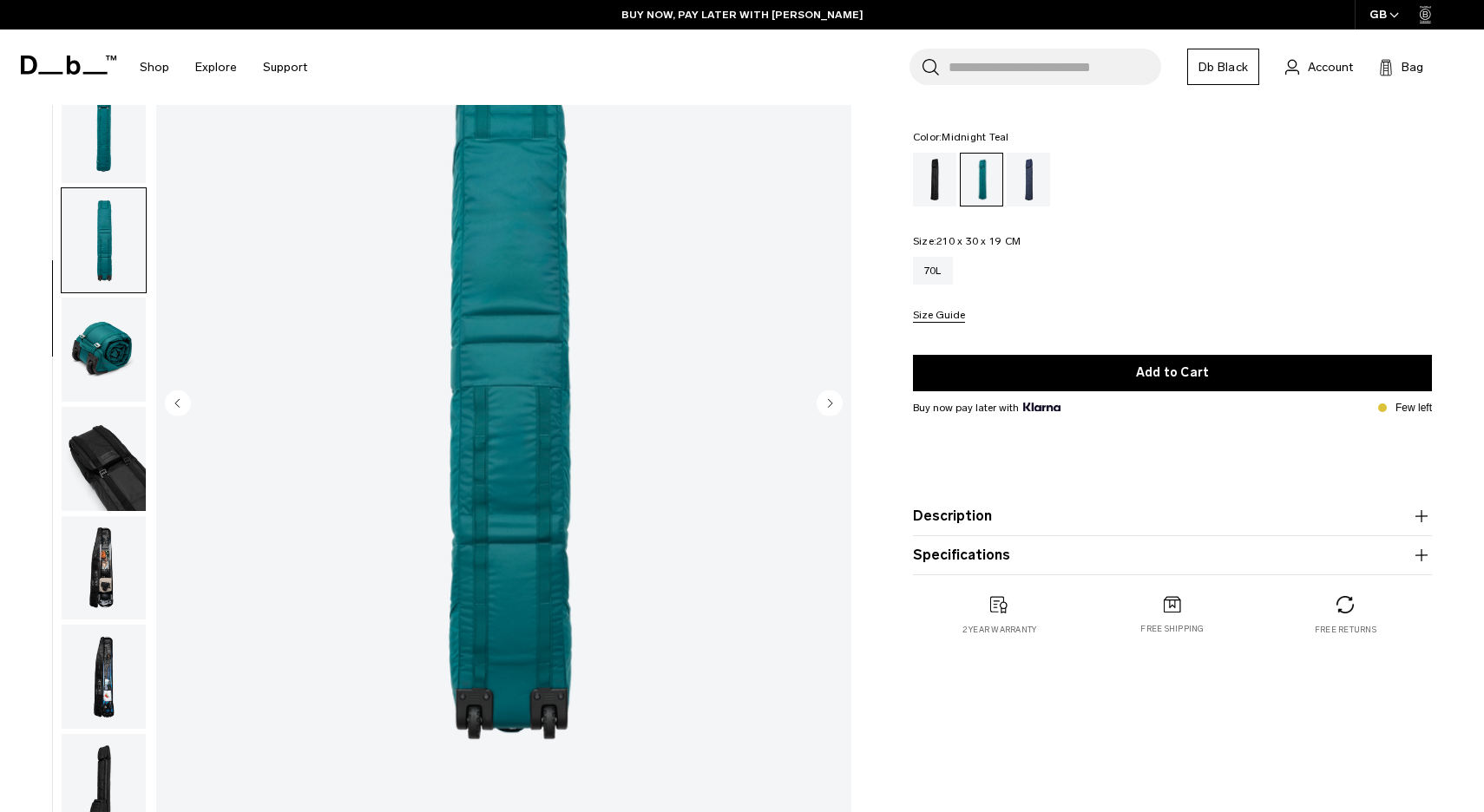
scroll to position [0, 0]
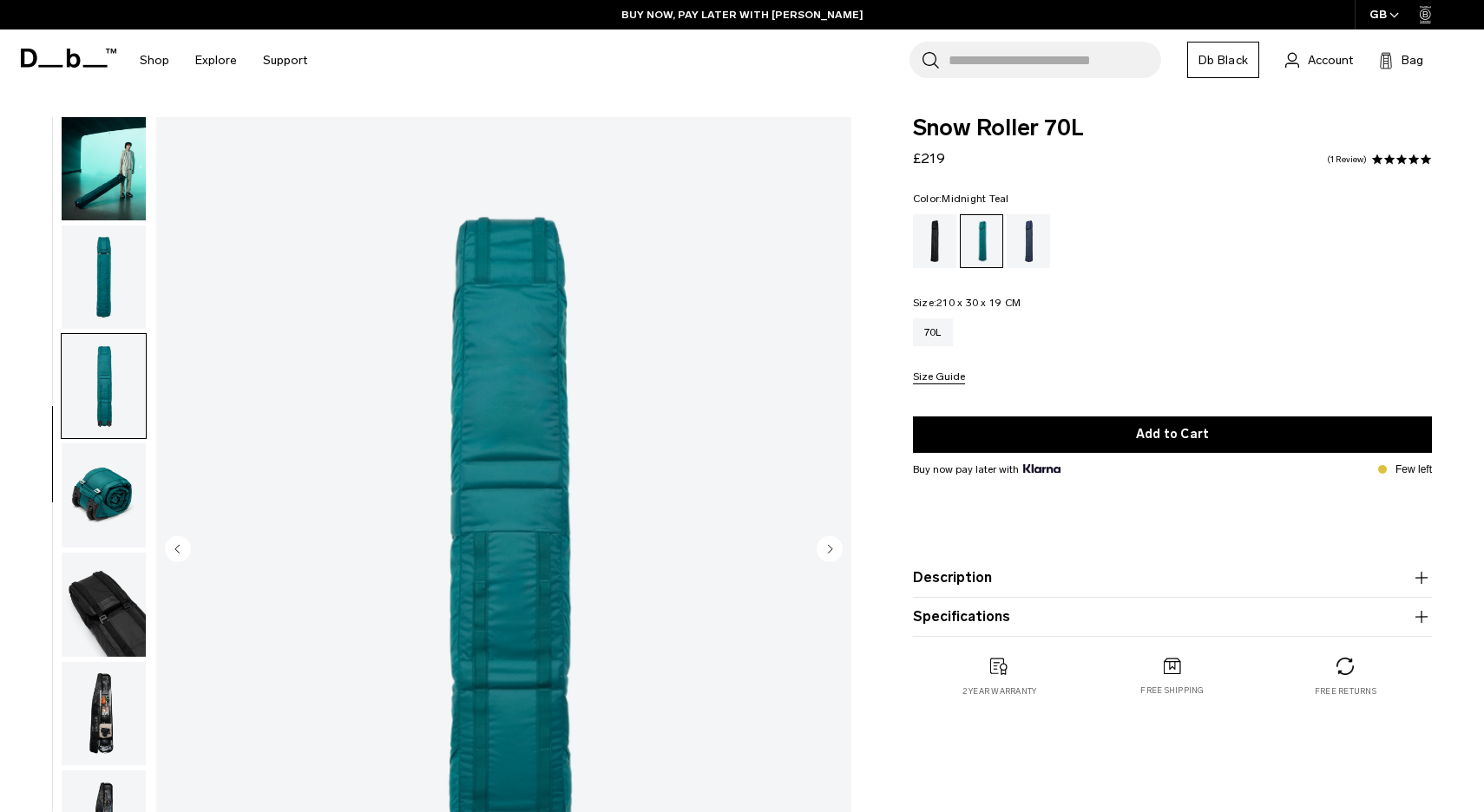
click at [137, 265] on img "button" at bounding box center [104, 278] width 84 height 104
